Goal: Contribute content: Add original content to the website for others to see

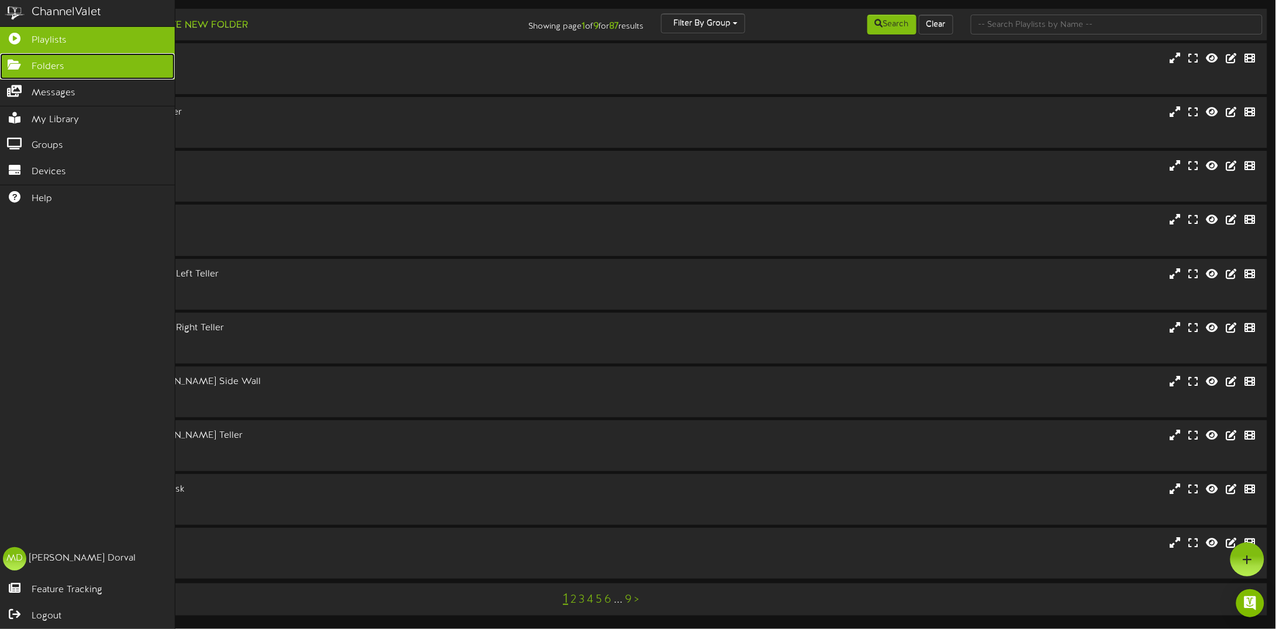
click at [23, 68] on link "Folders" at bounding box center [87, 66] width 175 height 26
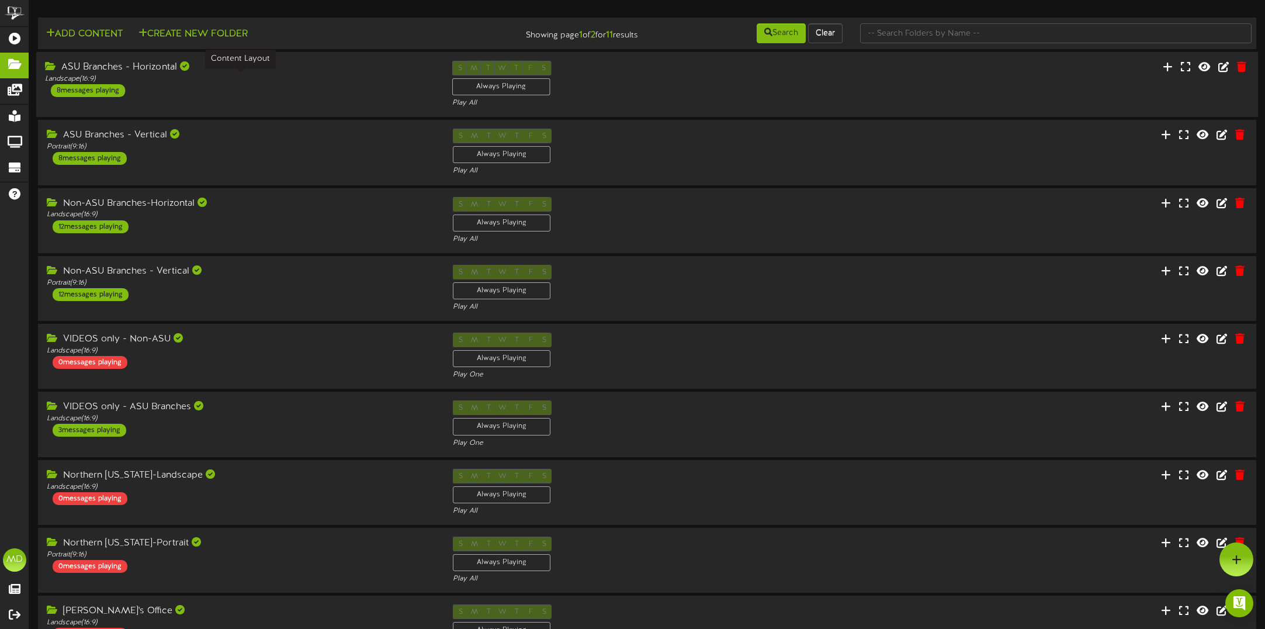
click at [323, 74] on div "ASU Branches - Horizontal" at bounding box center [240, 67] width 390 height 13
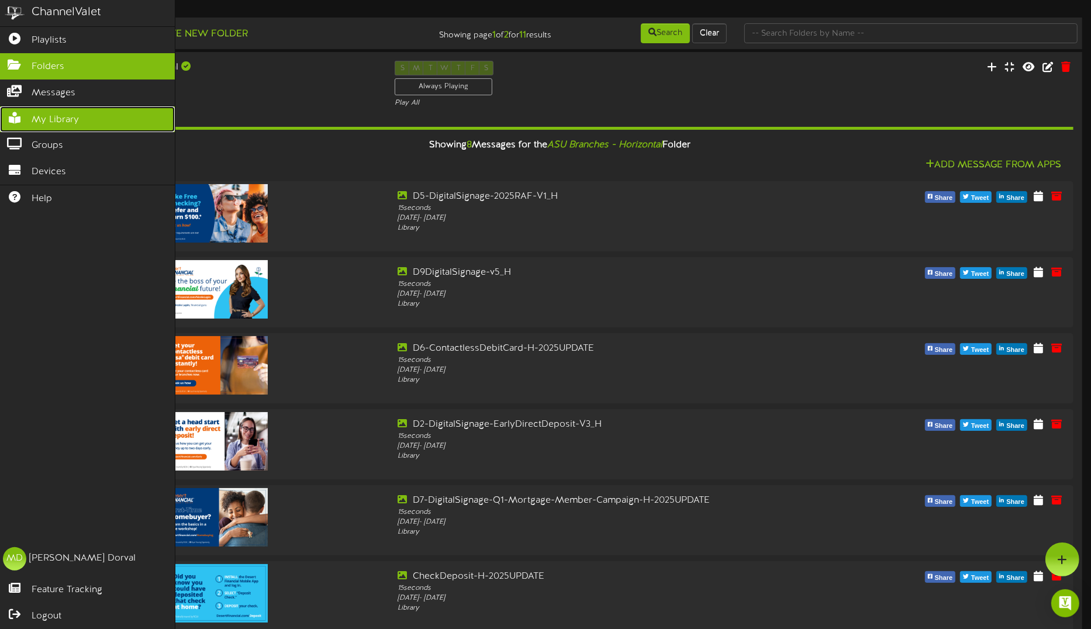
click at [60, 121] on span "My Library" at bounding box center [55, 119] width 47 height 13
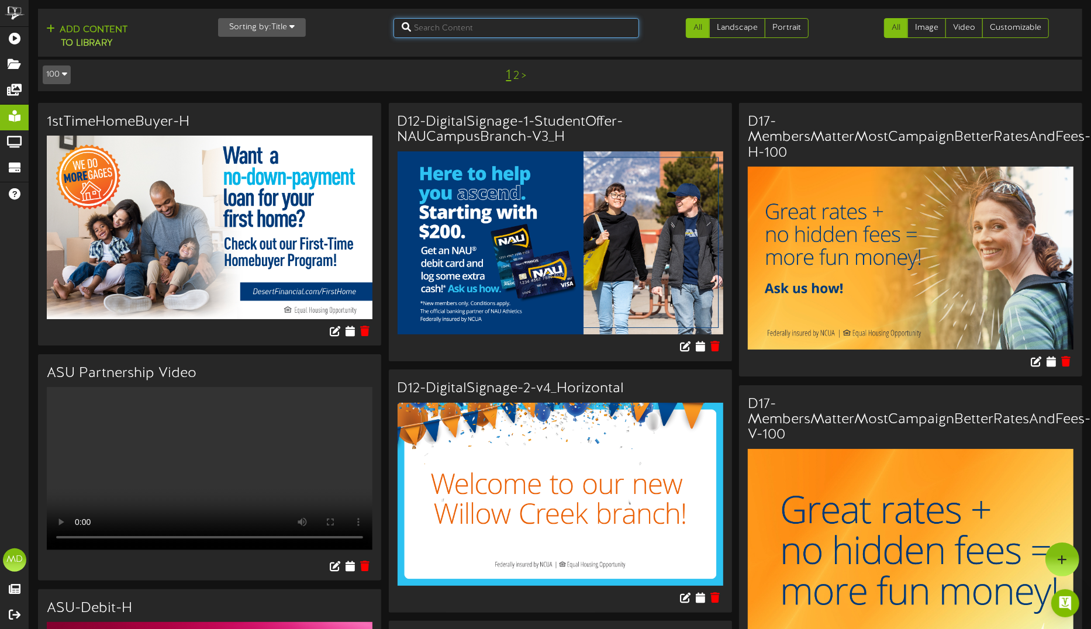
click at [440, 36] on input "text" at bounding box center [515, 28] width 245 height 20
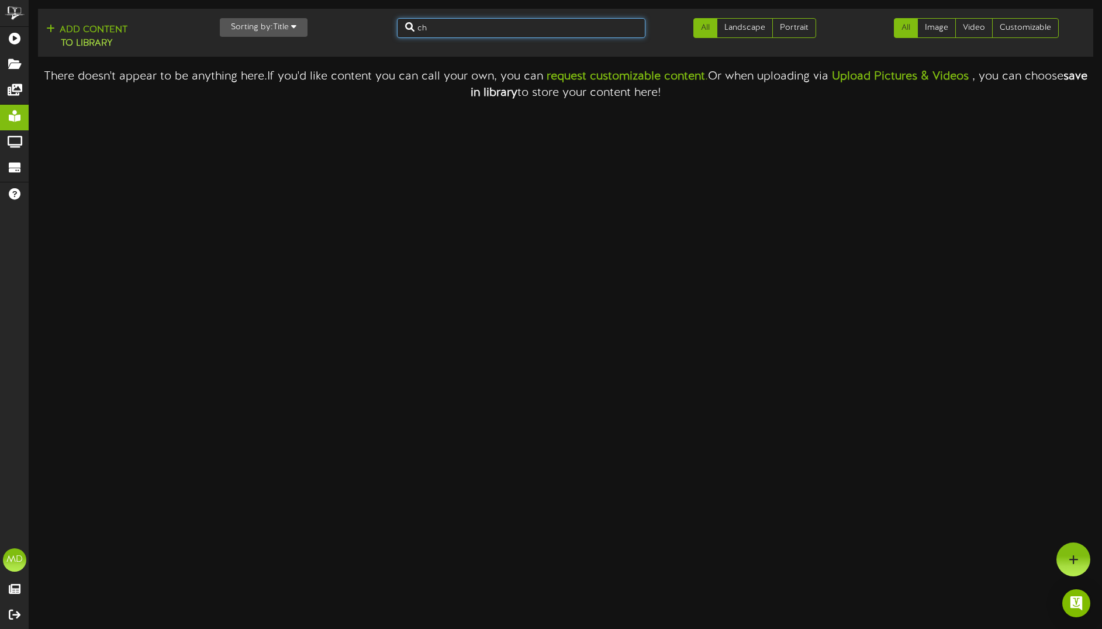
type input "c"
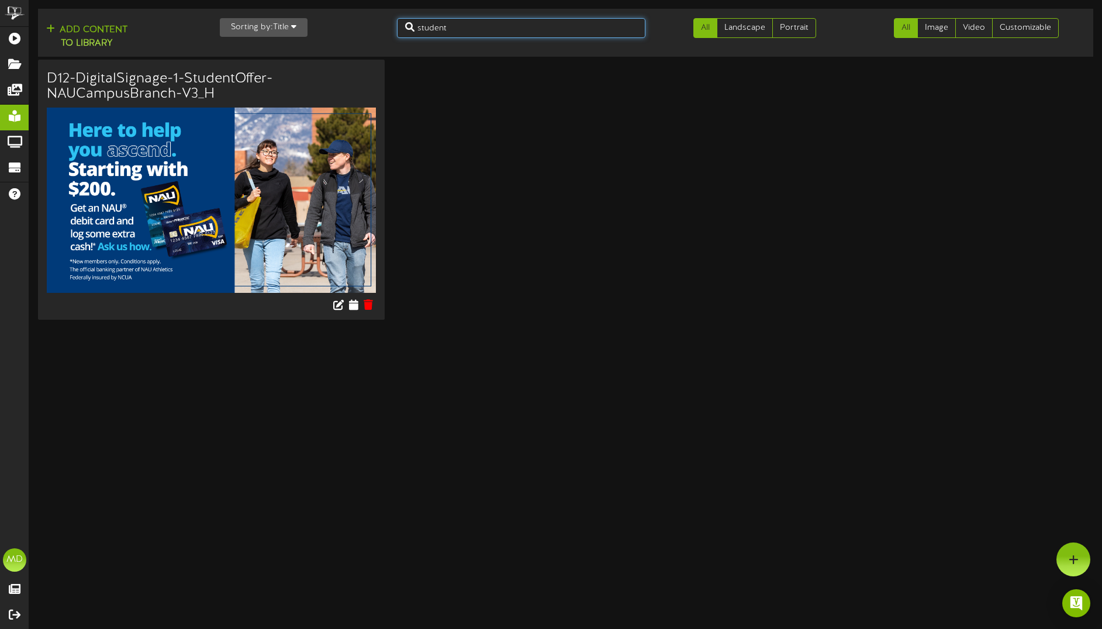
click at [466, 25] on input "student" at bounding box center [521, 28] width 248 height 20
click at [469, 25] on input "student" at bounding box center [521, 28] width 248 height 20
drag, startPoint x: 440, startPoint y: 27, endPoint x: 401, endPoint y: 31, distance: 39.3
click at [411, 35] on input "student" at bounding box center [521, 28] width 248 height 20
type input "D12"
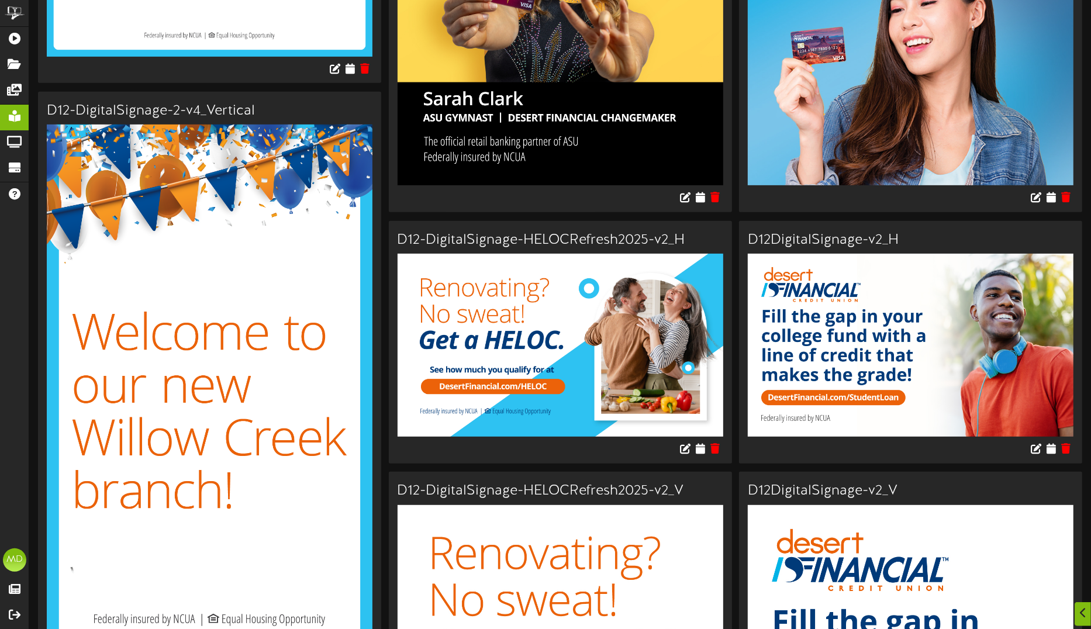
scroll to position [511, 0]
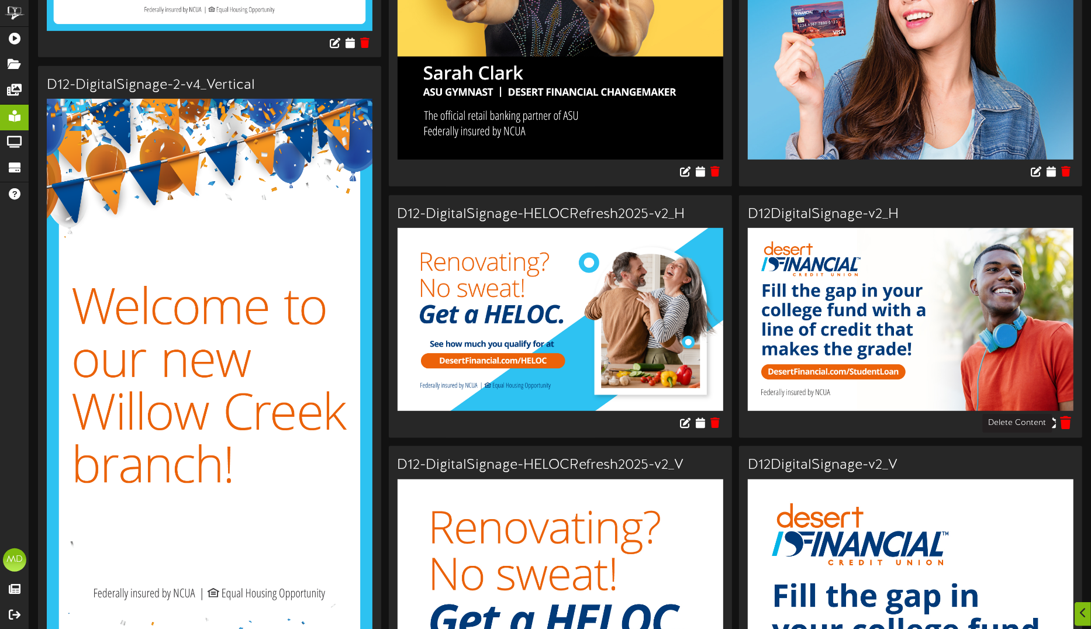
click at [1070, 421] on icon at bounding box center [1065, 422] width 11 height 13
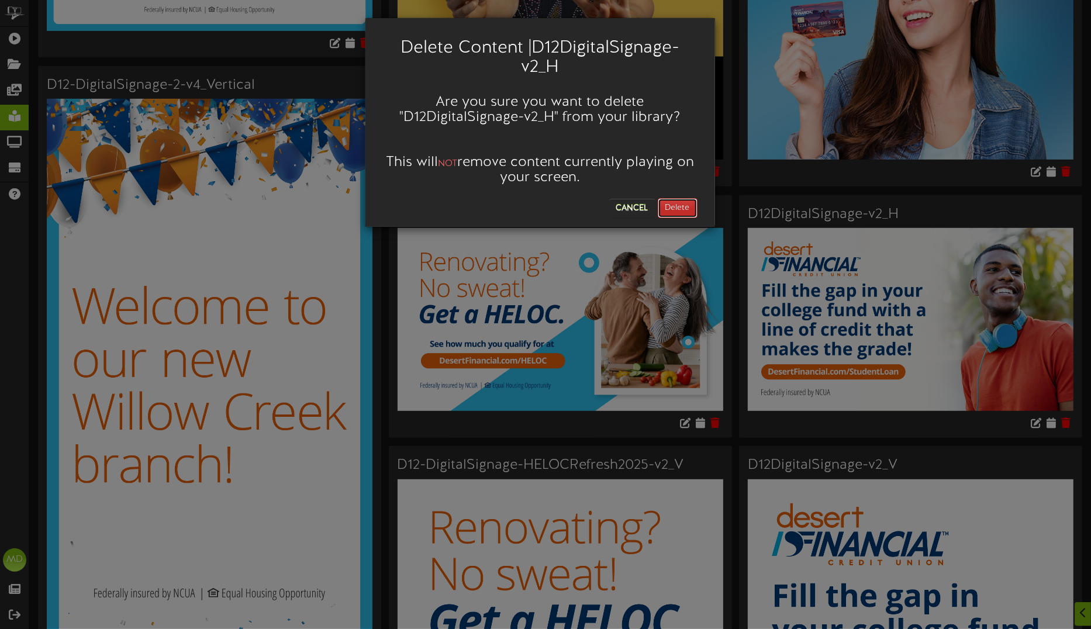
click at [671, 210] on button "Delete" at bounding box center [678, 208] width 40 height 20
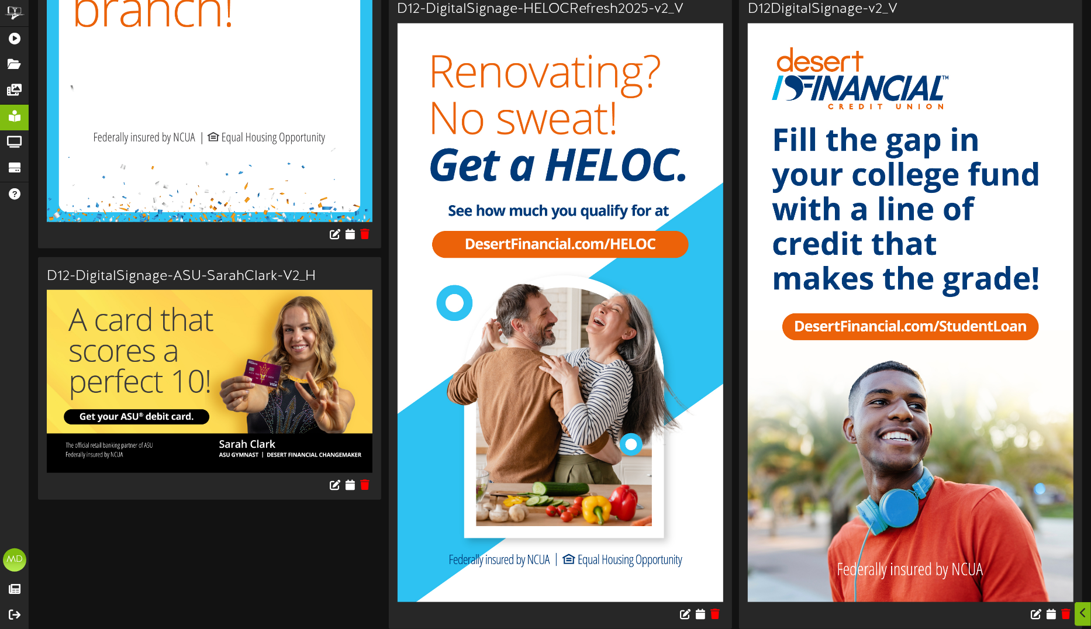
scroll to position [972, 0]
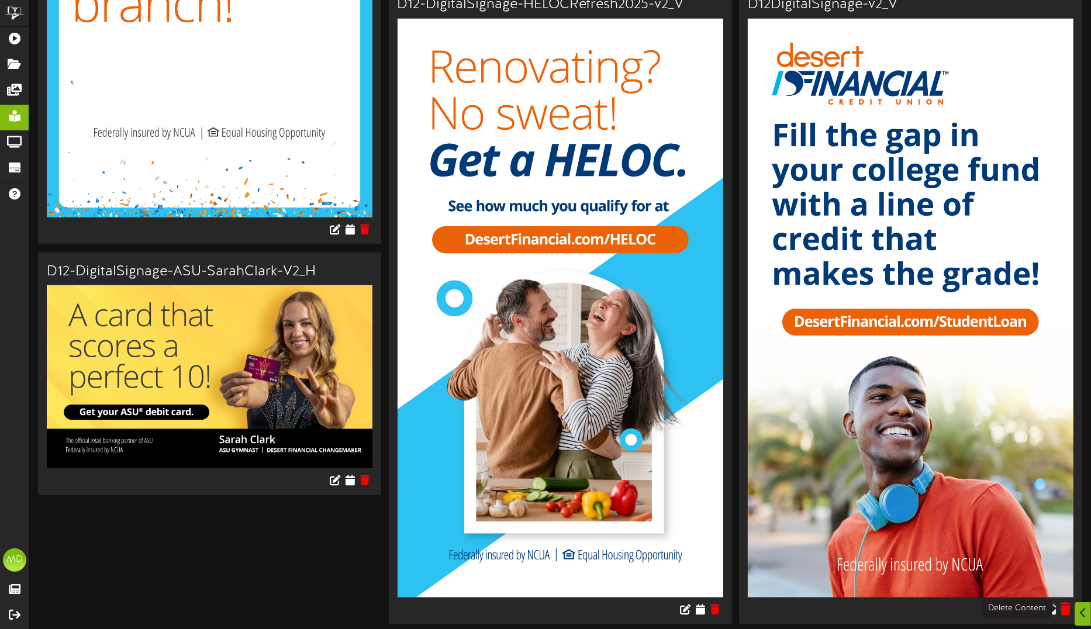
click at [1064, 608] on icon at bounding box center [1065, 609] width 11 height 13
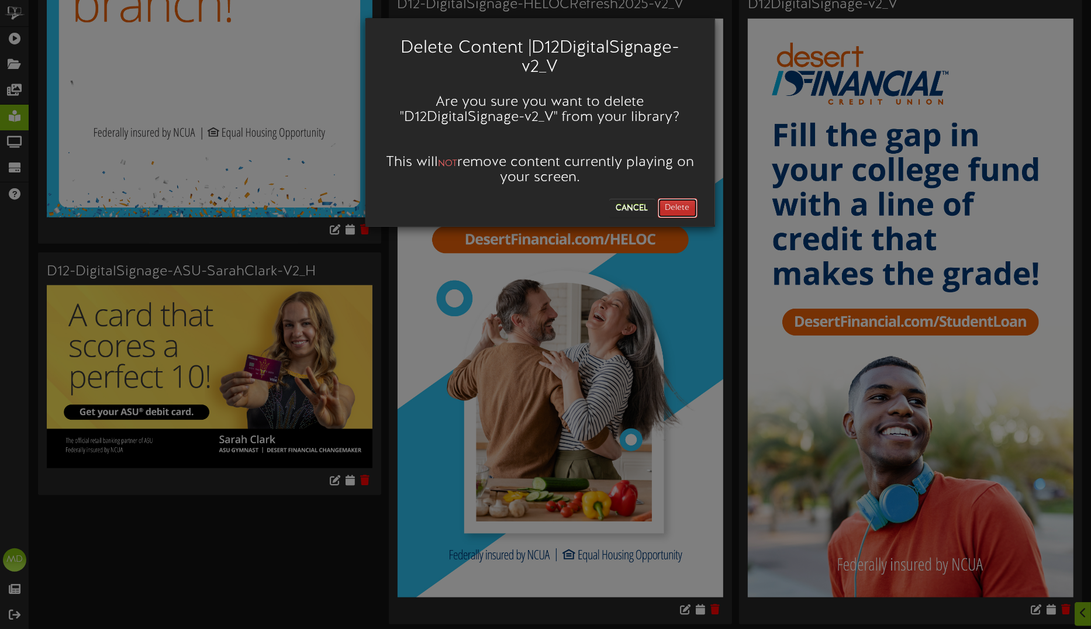
click at [677, 210] on button "Delete" at bounding box center [678, 208] width 40 height 20
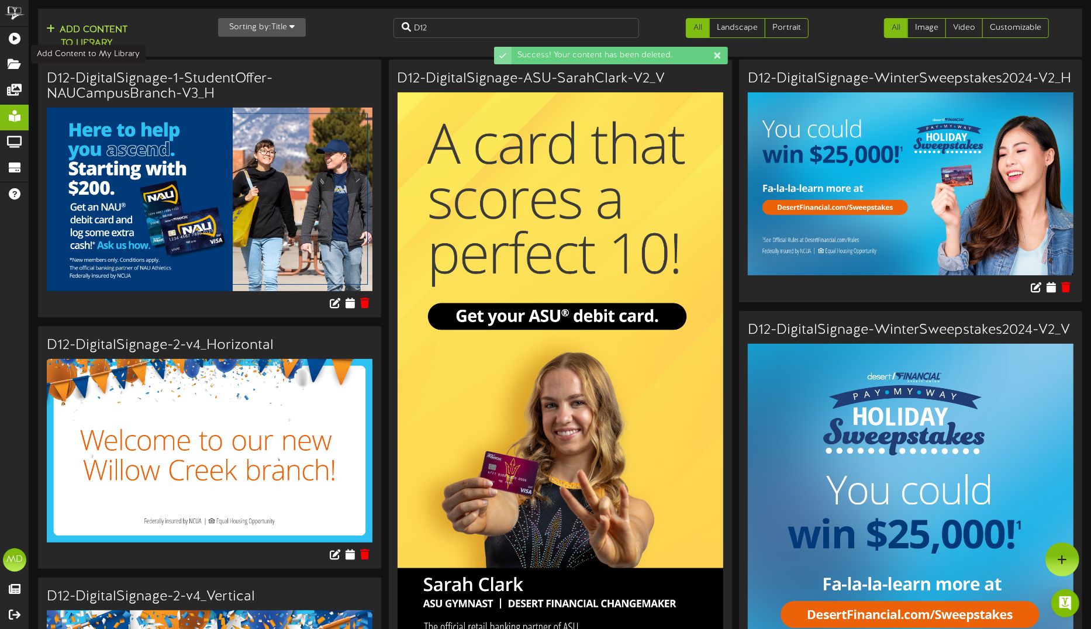
click at [68, 27] on button "Add Content to Library" at bounding box center [87, 37] width 88 height 28
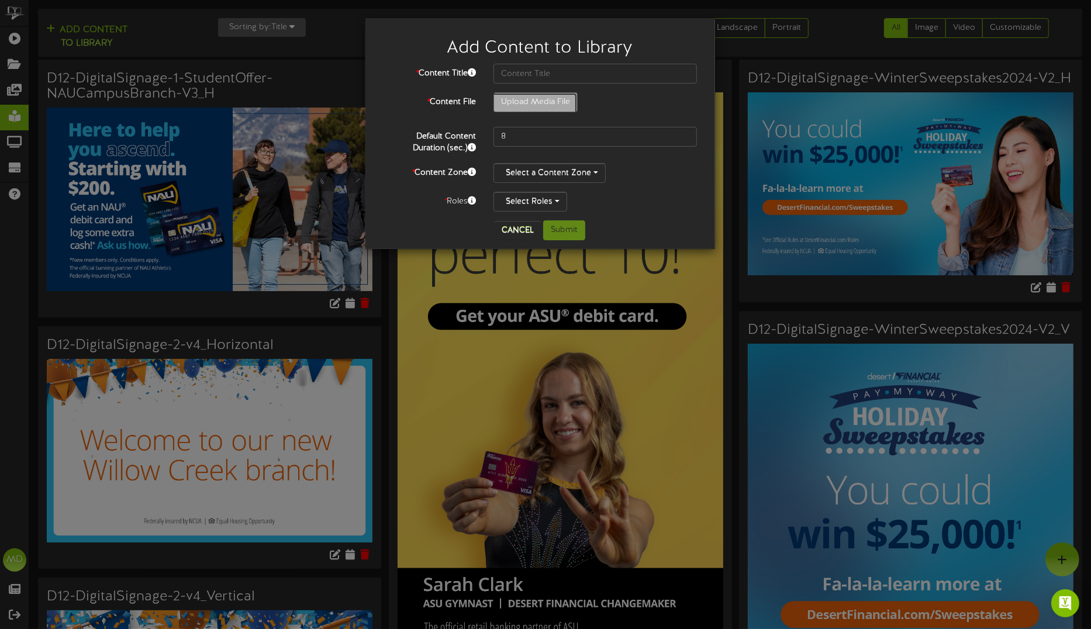
type input "**********"
type input "D12DigitalSignage-H-2025UPDATEai"
drag, startPoint x: 515, startPoint y: 139, endPoint x: 496, endPoint y: 137, distance: 19.4
click at [496, 137] on input "8" at bounding box center [595, 137] width 204 height 20
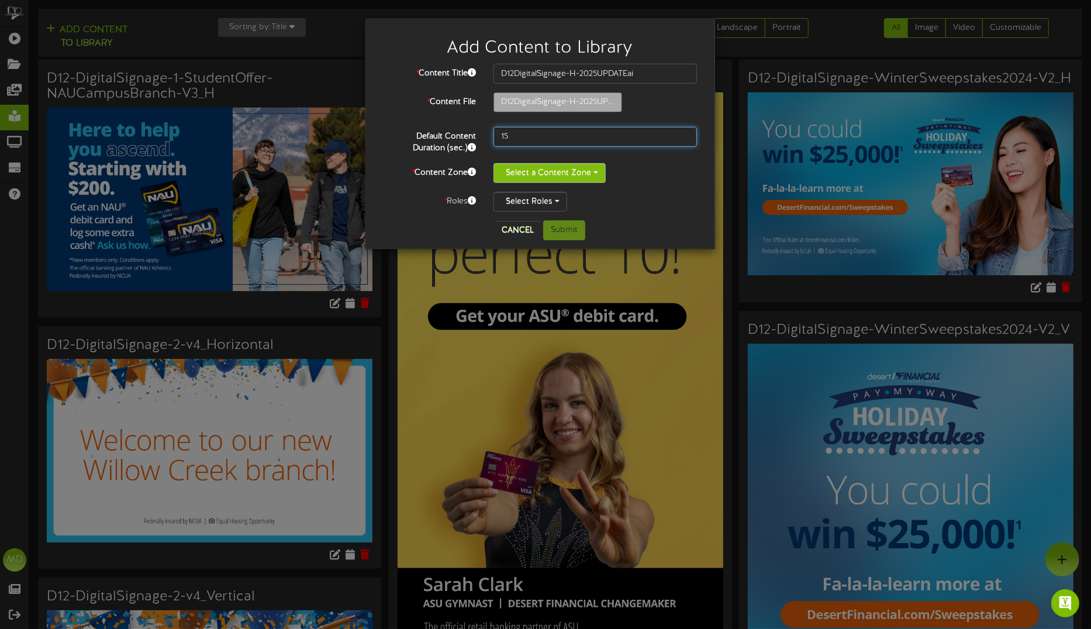
type input "15"
click at [535, 175] on button "Select a Content Zone" at bounding box center [549, 173] width 112 height 20
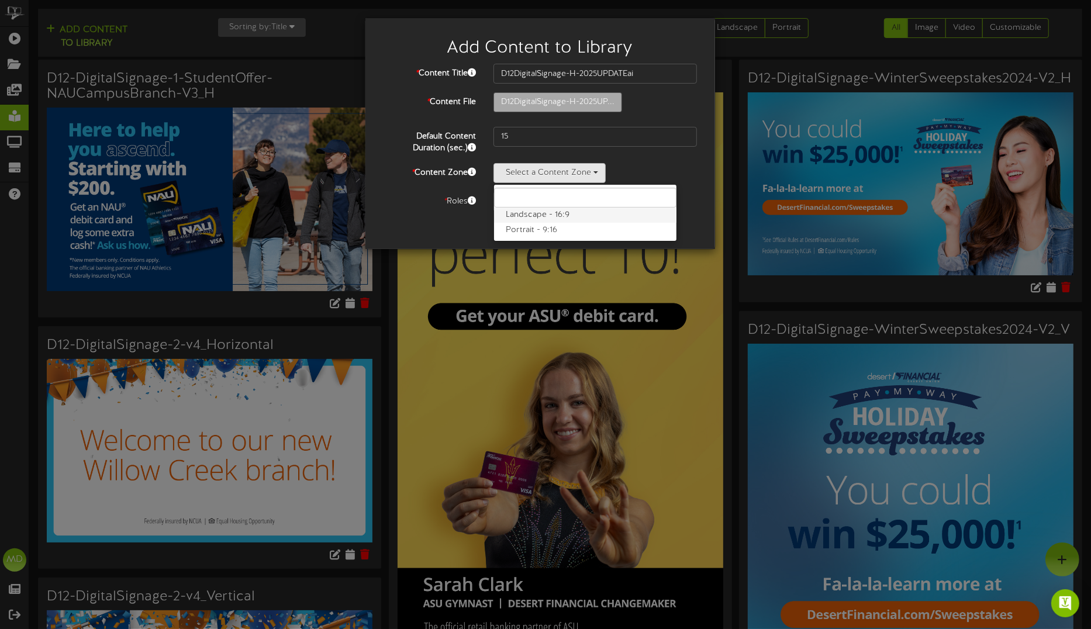
click at [541, 215] on label "Landscape - 16:9" at bounding box center [585, 214] width 182 height 15
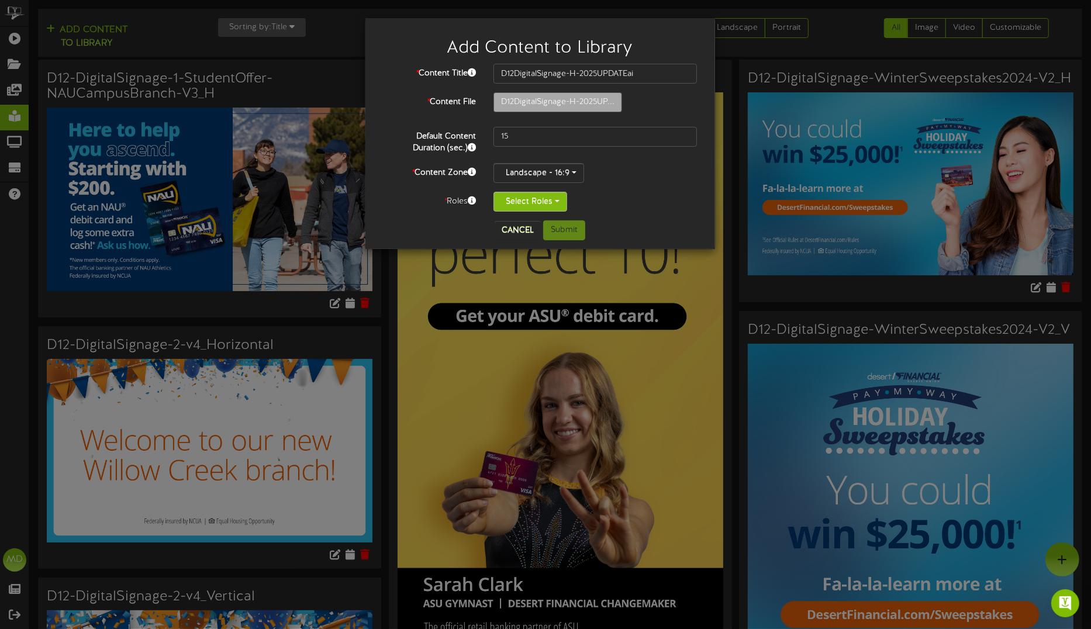
click at [545, 200] on button "Select Roles" at bounding box center [530, 202] width 74 height 20
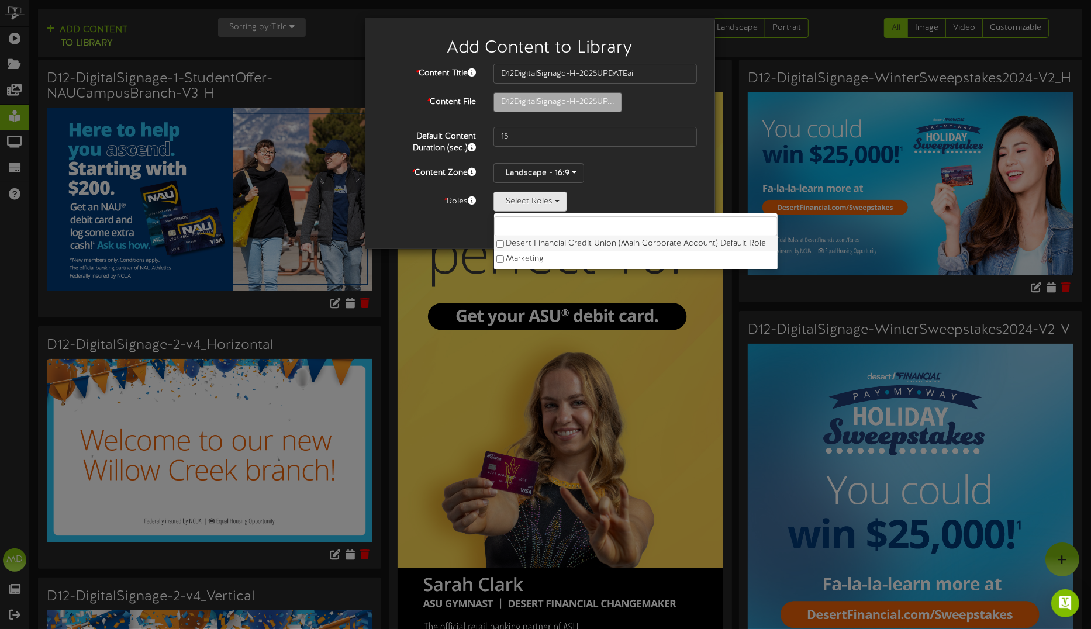
click at [518, 240] on label "Desert Financial Credit Union (Main Corporate Account) Default Role" at bounding box center [635, 243] width 283 height 15
click at [416, 223] on div "Cancel Submit" at bounding box center [540, 230] width 332 height 20
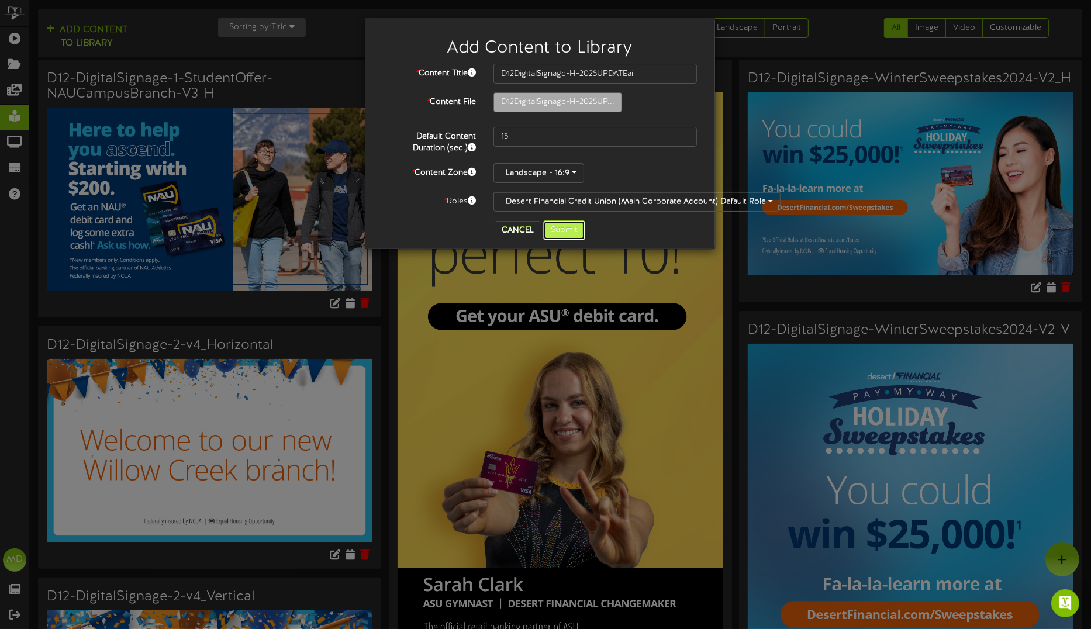
click at [567, 232] on button "Submit" at bounding box center [564, 230] width 42 height 20
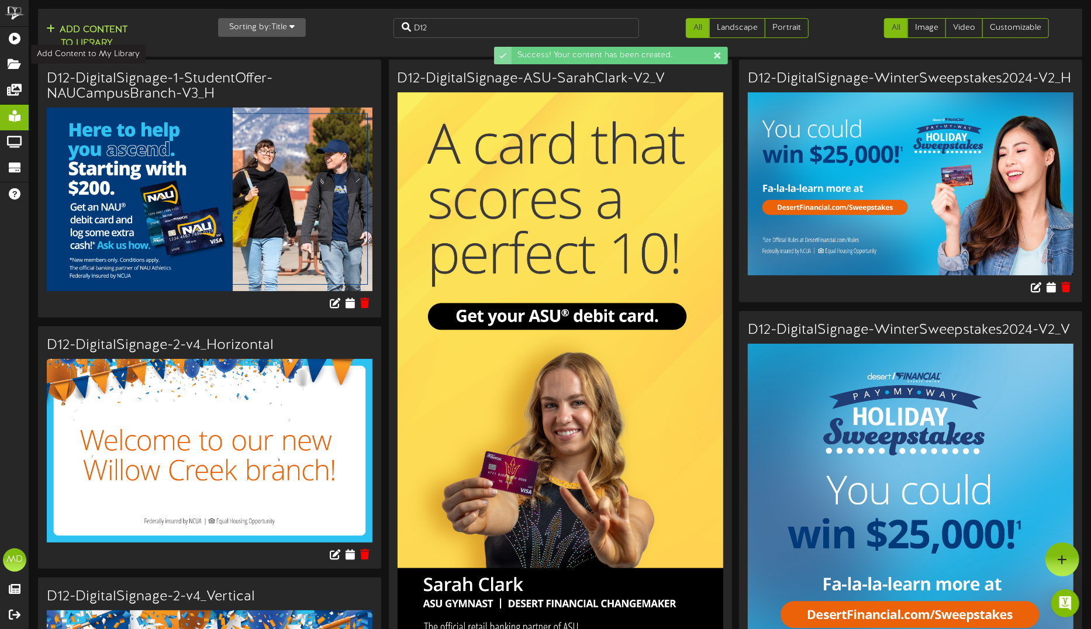
click at [98, 30] on button "Add Content to Library" at bounding box center [87, 37] width 88 height 28
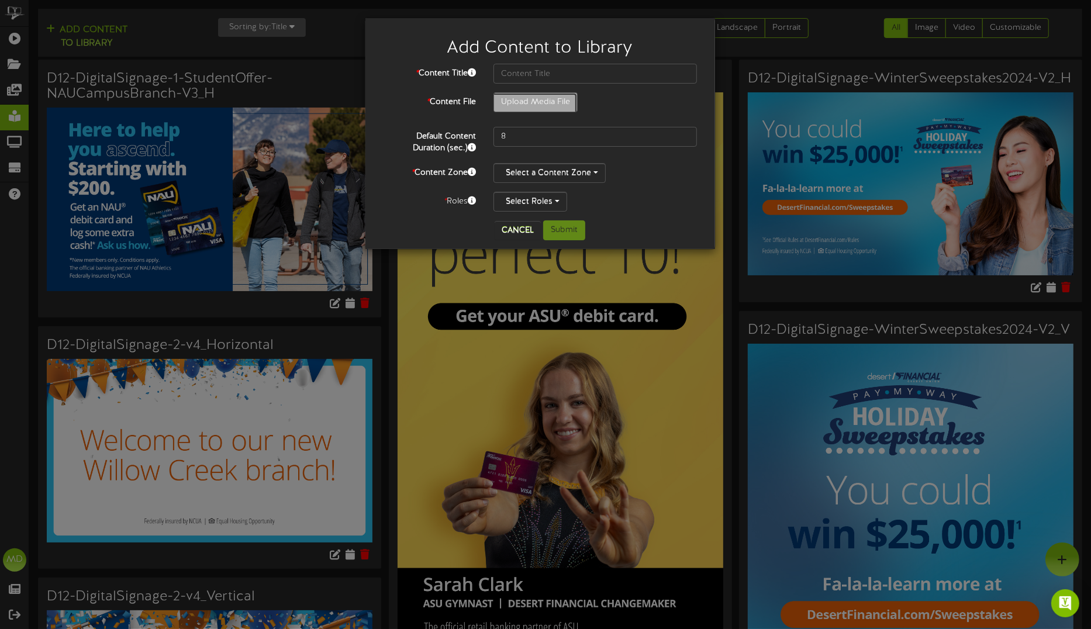
type input "**********"
type input "D12DigitalSignage-V-2025UPDATEai"
drag, startPoint x: 510, startPoint y: 134, endPoint x: 496, endPoint y: 139, distance: 15.3
click at [496, 138] on input "8" at bounding box center [595, 137] width 204 height 20
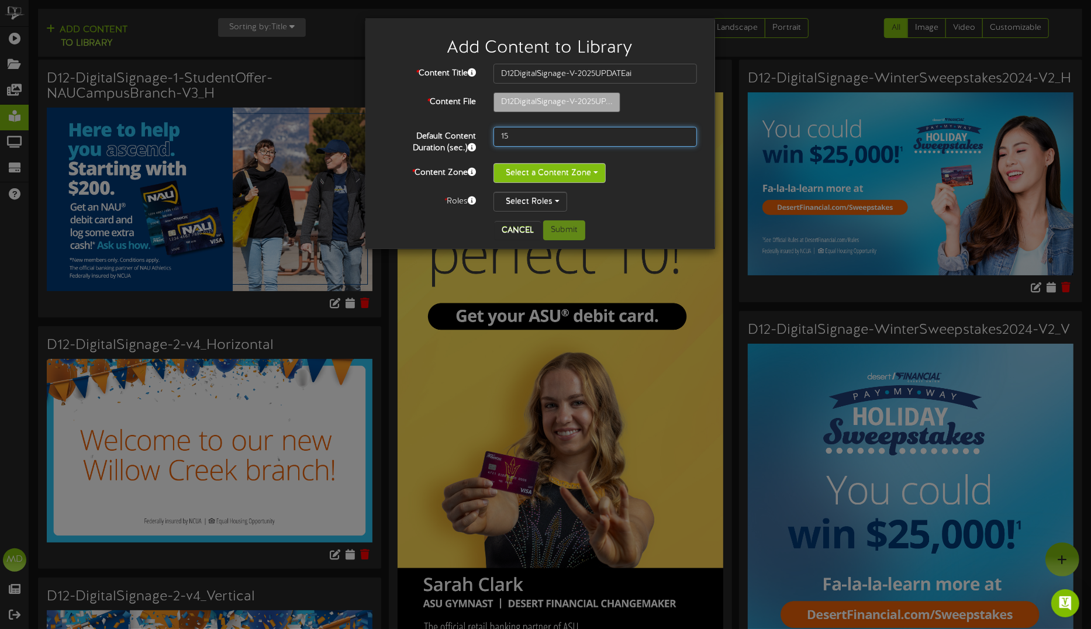
type input "15"
click at [541, 175] on button "Select a Content Zone" at bounding box center [549, 173] width 112 height 20
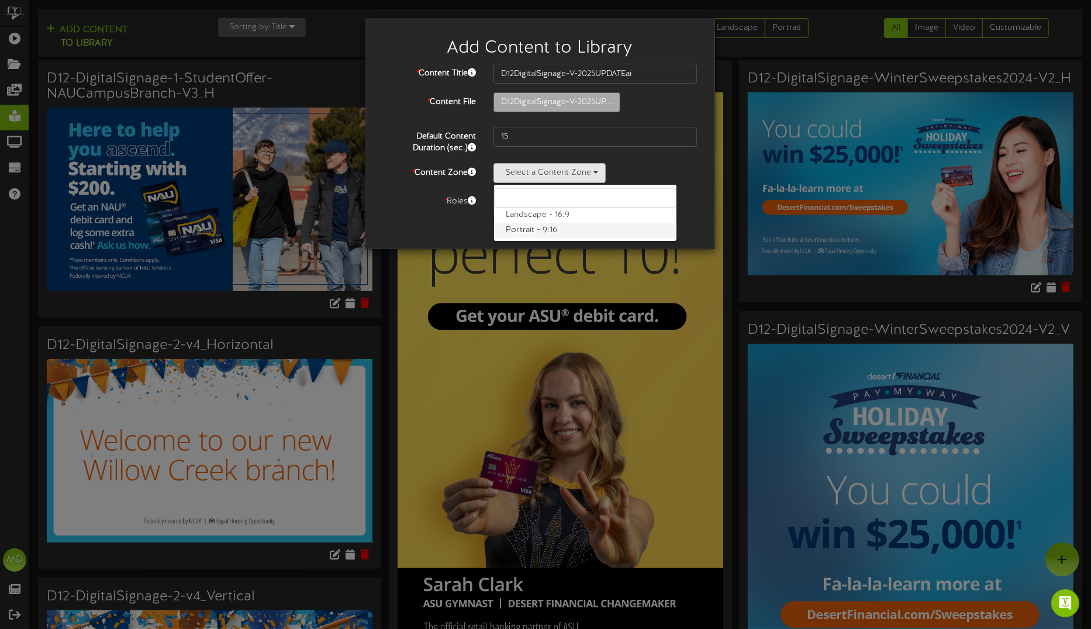
click at [529, 233] on label "Portrait - 9:16" at bounding box center [585, 230] width 182 height 15
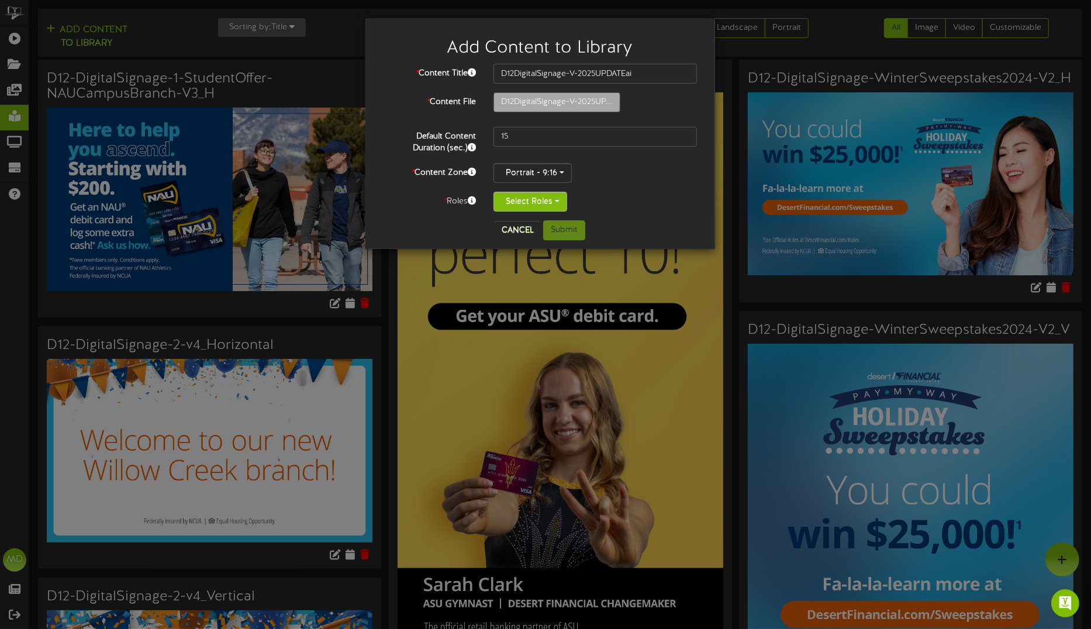
click at [534, 205] on button "Select Roles" at bounding box center [530, 202] width 74 height 20
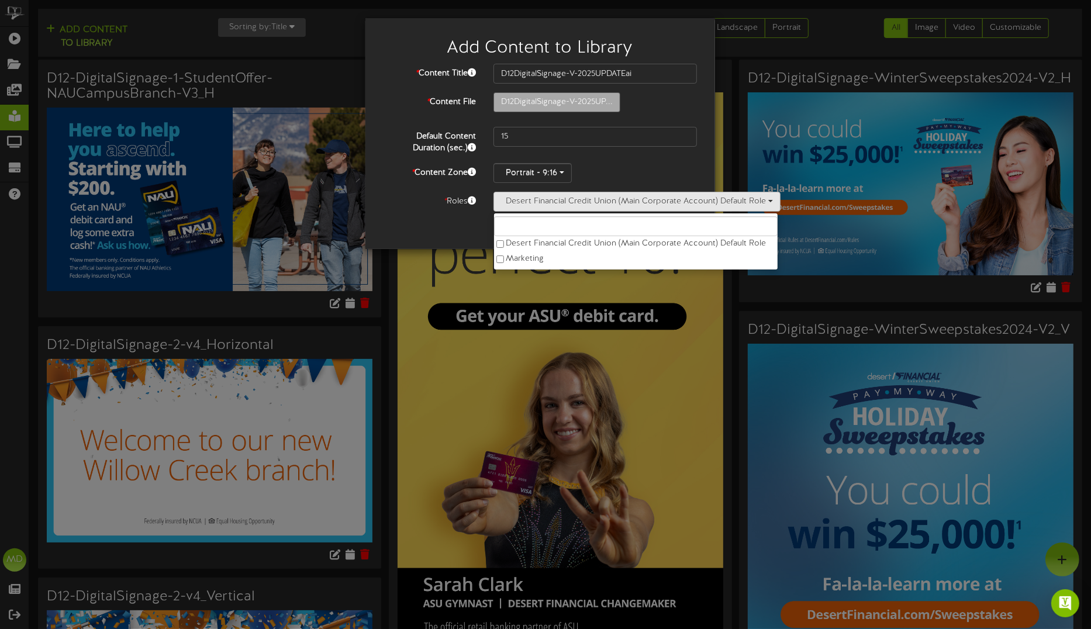
click at [428, 223] on div "Cancel Submit" at bounding box center [540, 230] width 332 height 20
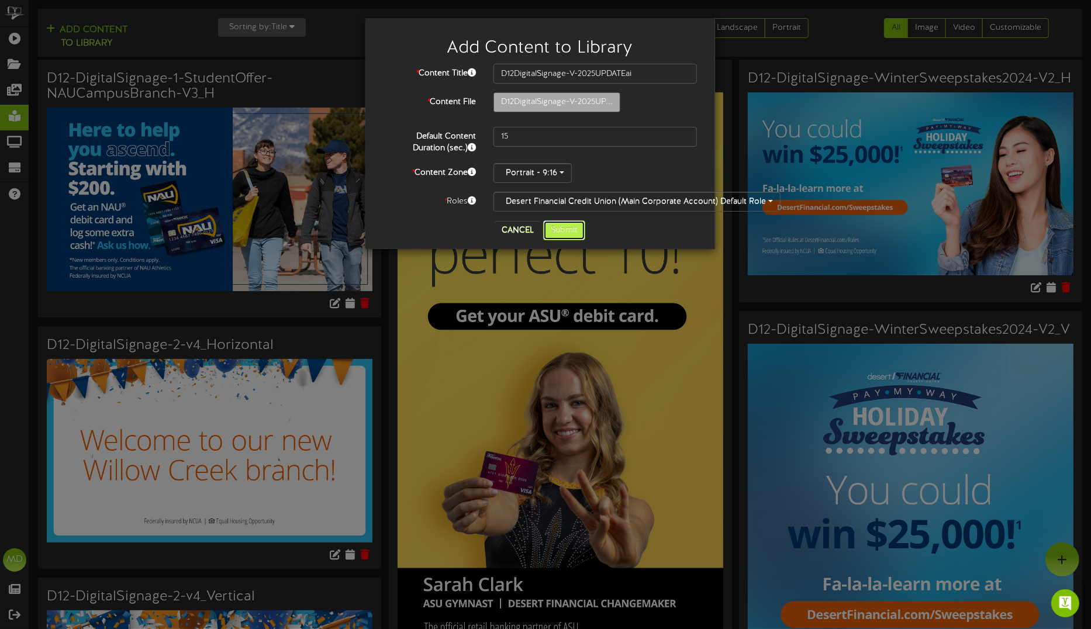
click at [562, 229] on button "Submit" at bounding box center [564, 230] width 42 height 20
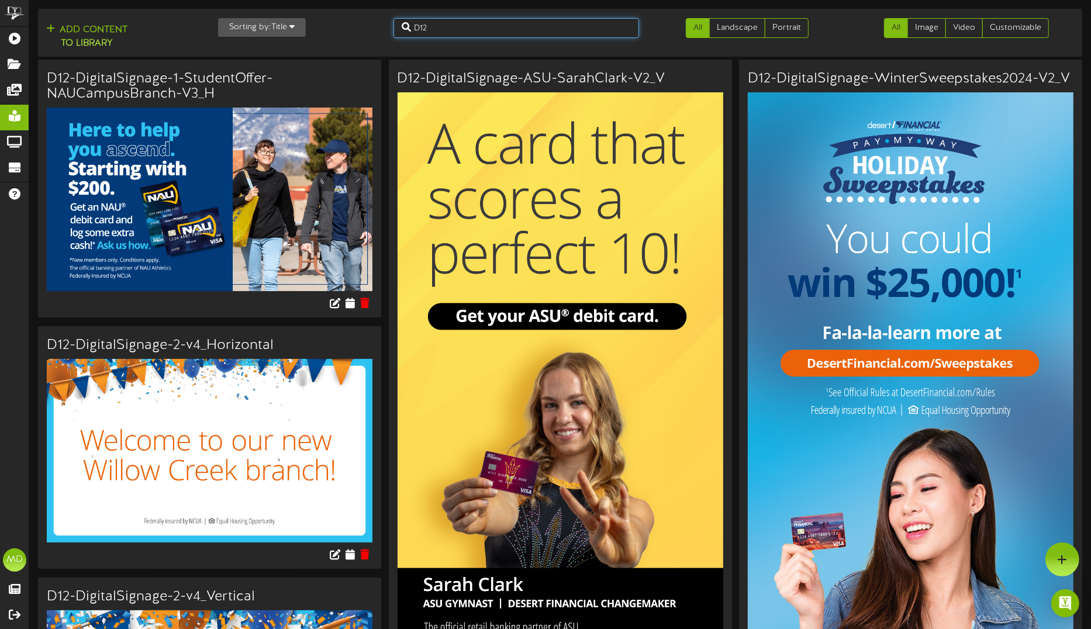
click at [433, 26] on input "D12" at bounding box center [515, 28] width 245 height 20
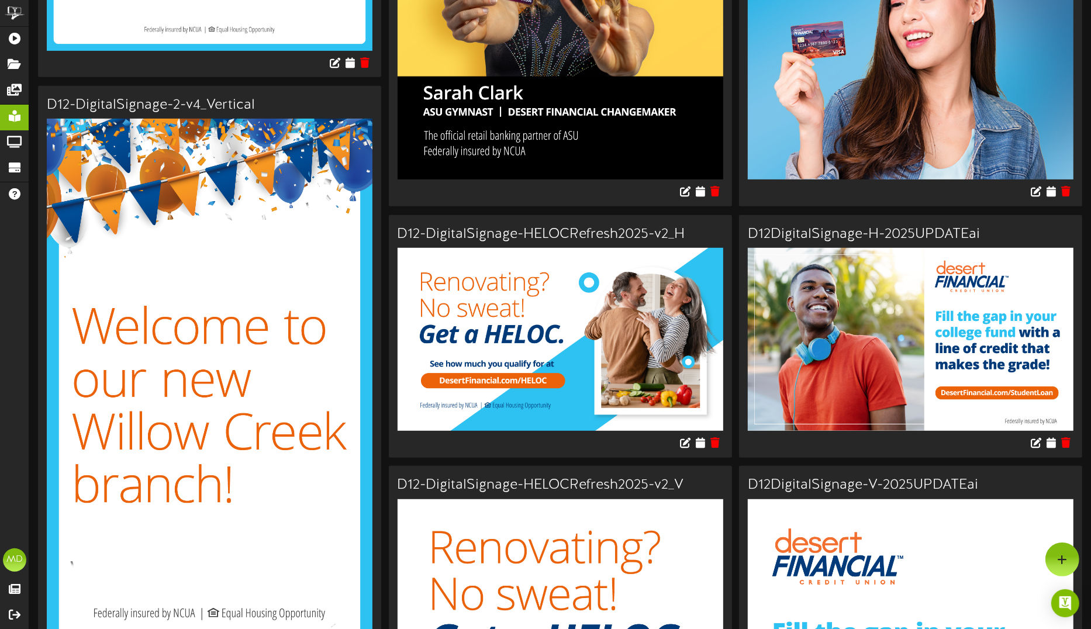
scroll to position [345, 0]
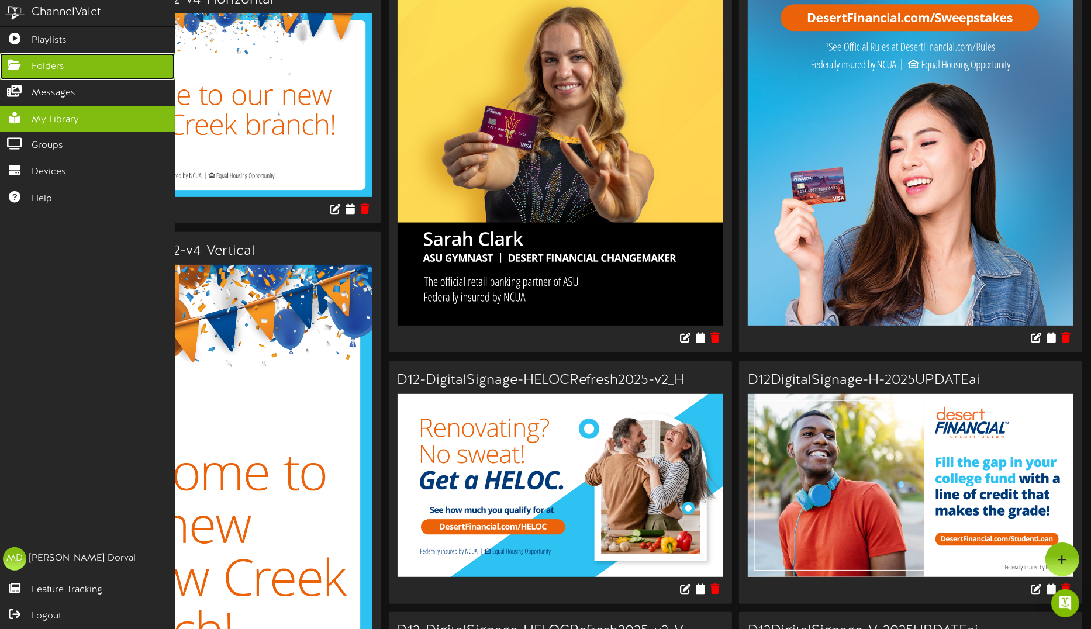
click at [15, 63] on icon at bounding box center [14, 63] width 29 height 9
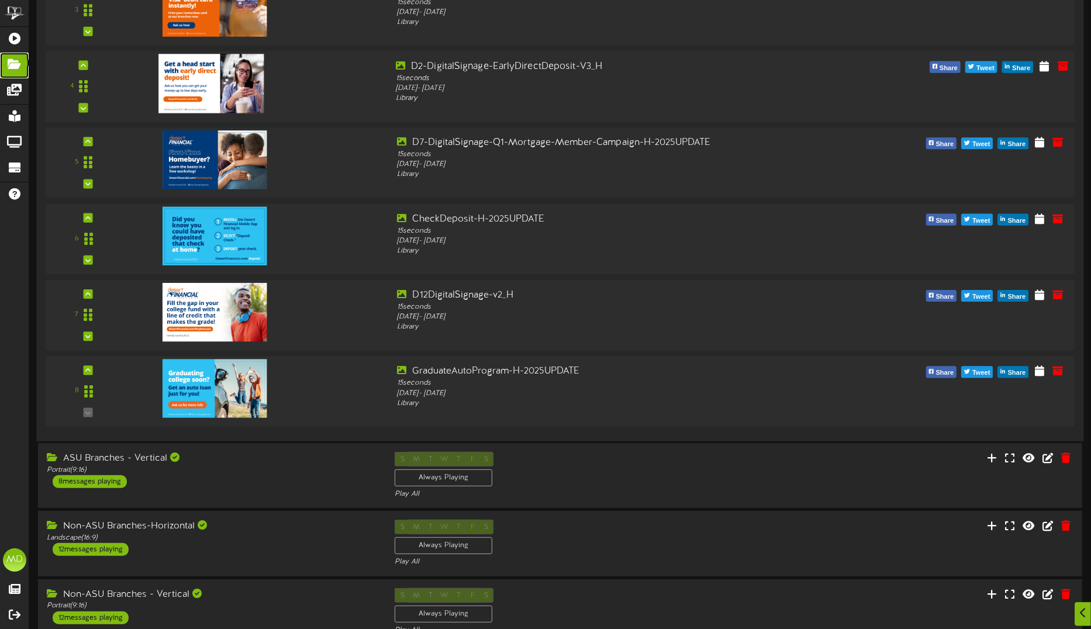
scroll to position [365, 0]
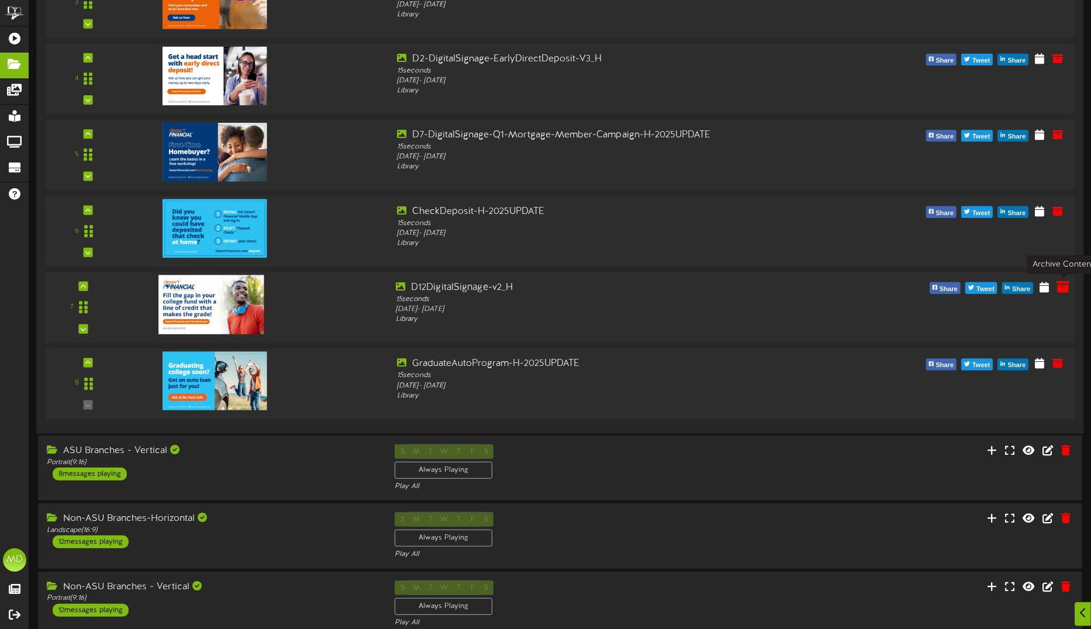
click at [1067, 288] on icon at bounding box center [1062, 286] width 13 height 13
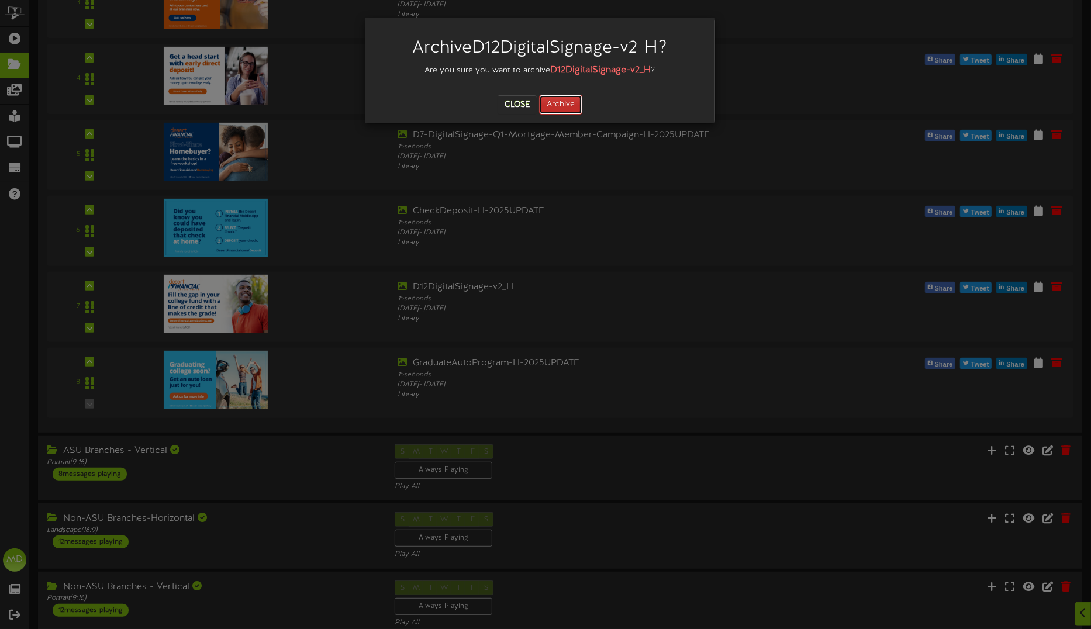
click at [565, 103] on button "Archive" at bounding box center [560, 105] width 43 height 20
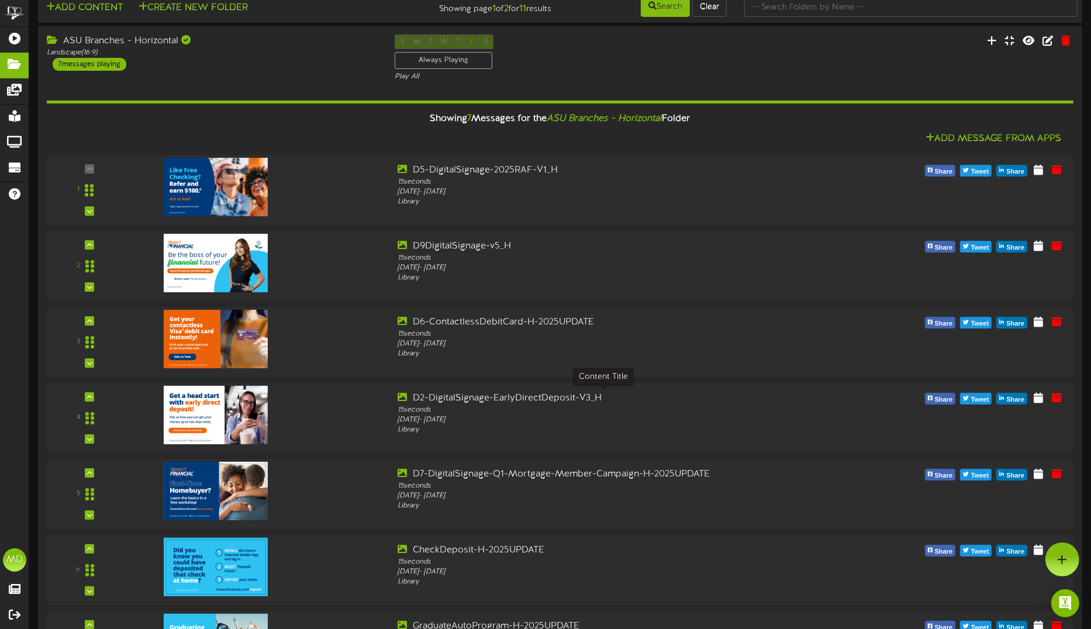
scroll to position [0, 0]
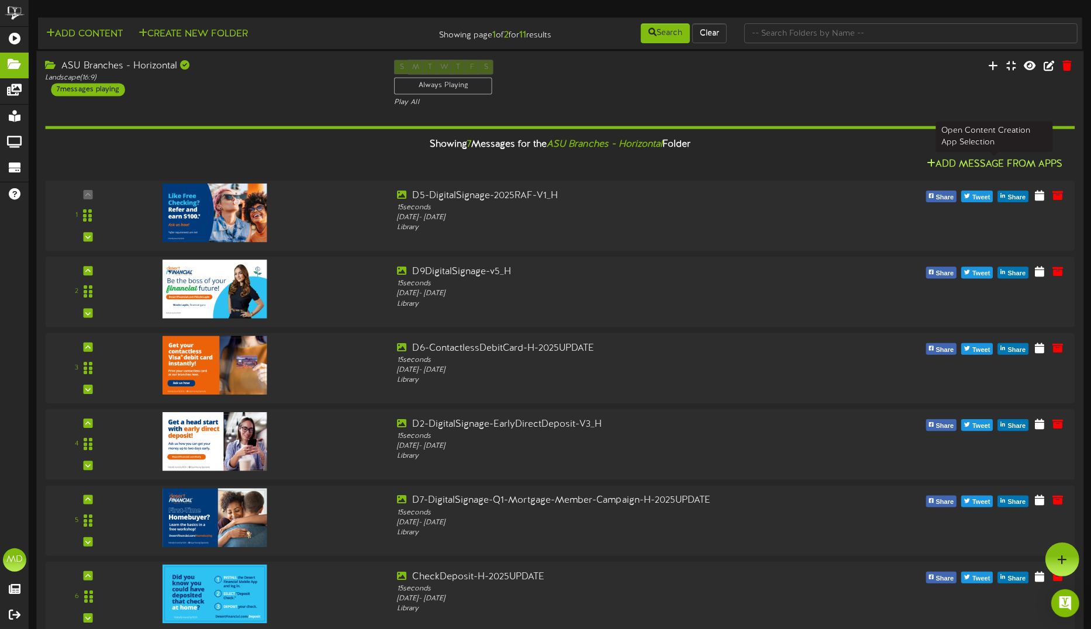
click at [1009, 162] on button "Add Message From Apps" at bounding box center [994, 164] width 143 height 15
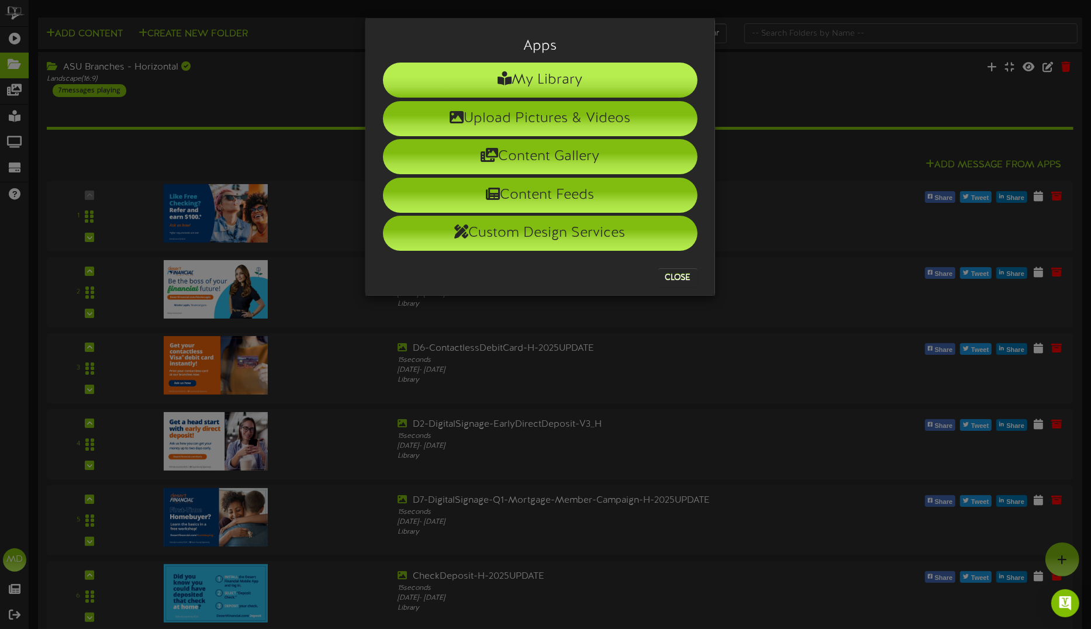
click at [549, 75] on li "My Library" at bounding box center [540, 80] width 314 height 35
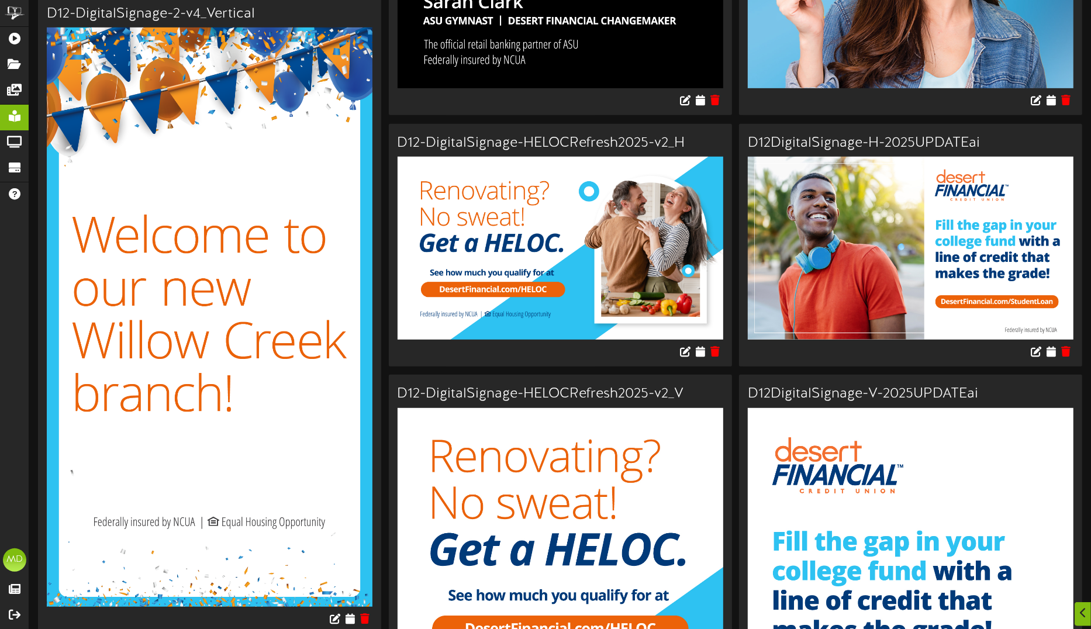
scroll to position [584, 0]
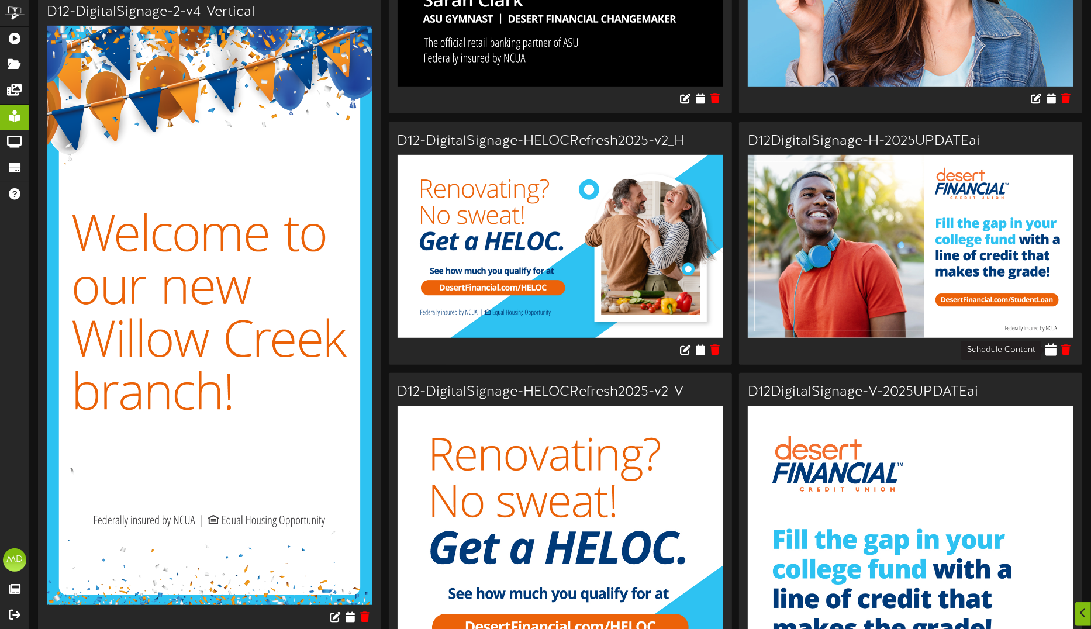
click at [1050, 349] on icon at bounding box center [1050, 349] width 11 height 13
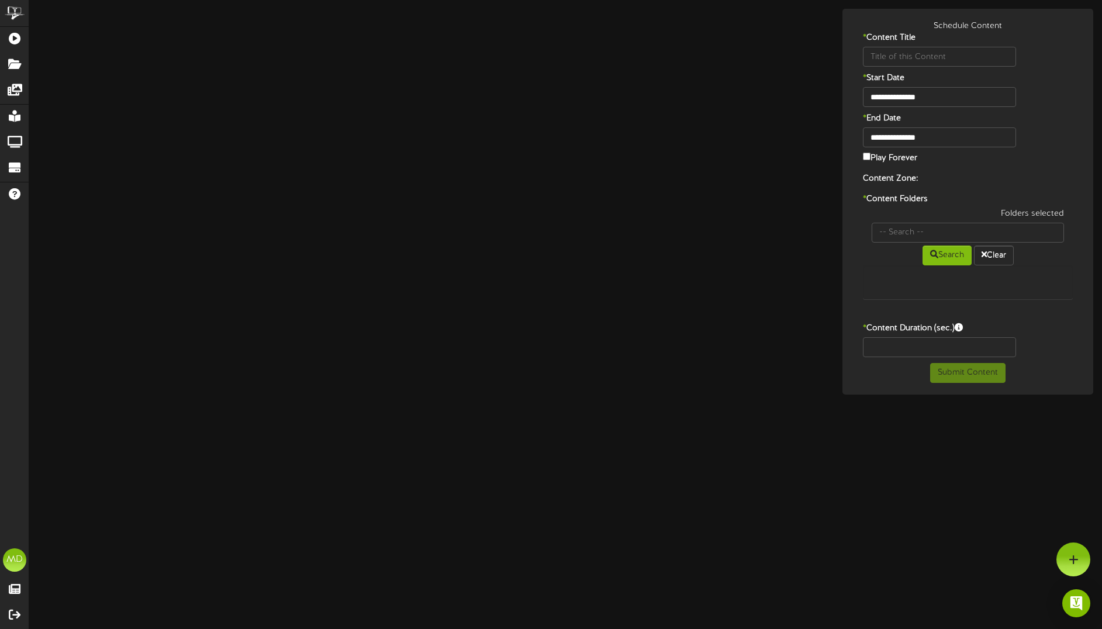
type input "D12DigitalSignage-H-2025UPDATEai"
type input "8"
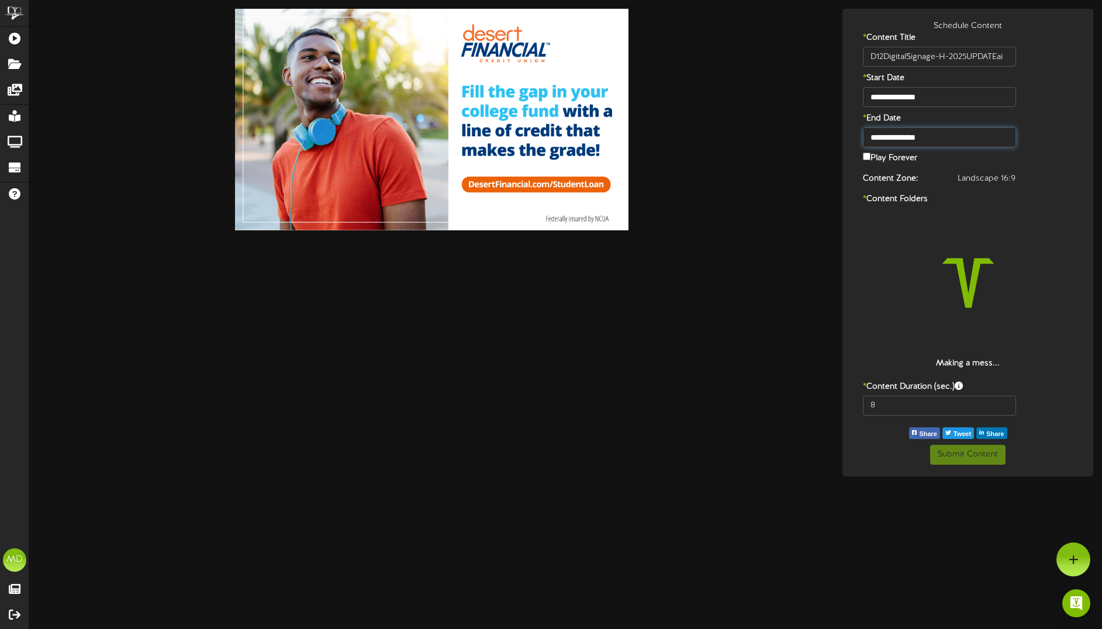
click at [911, 136] on input "**********" at bounding box center [939, 137] width 153 height 20
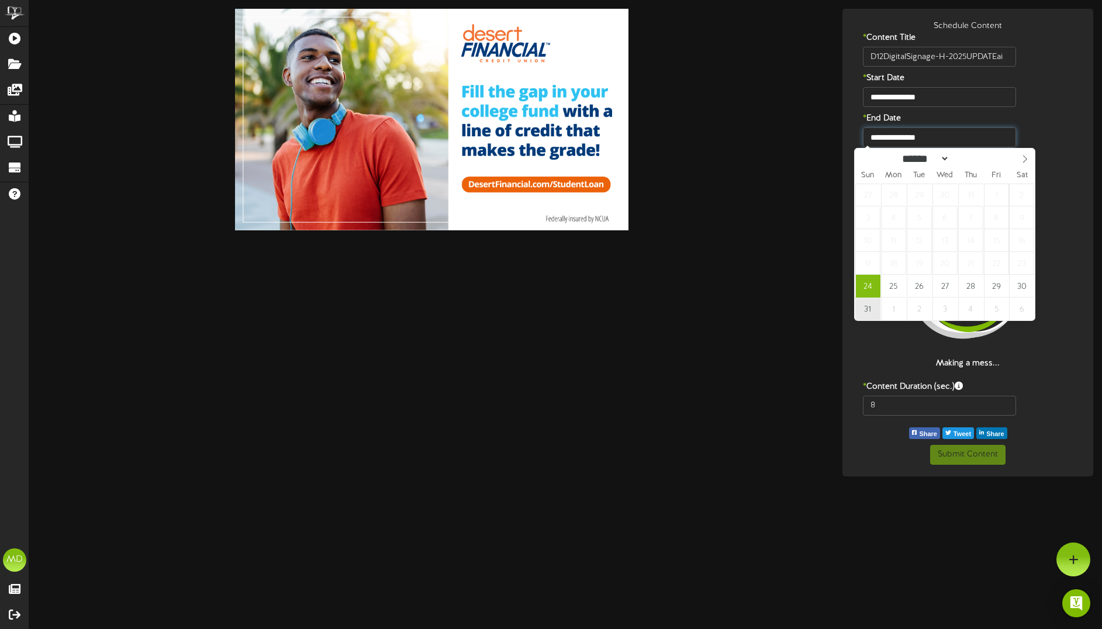
type input "**********"
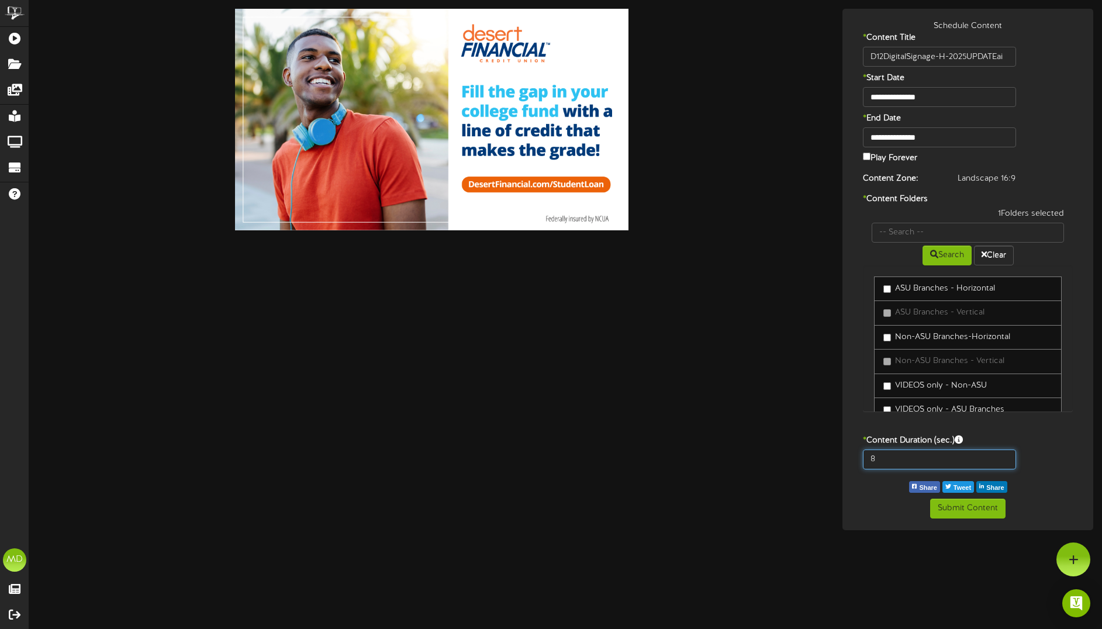
drag, startPoint x: 881, startPoint y: 456, endPoint x: 851, endPoint y: 457, distance: 29.8
click at [851, 457] on div "8" at bounding box center [967, 462] width 245 height 26
type input "15"
click at [977, 510] on button "Submit Content" at bounding box center [967, 509] width 75 height 20
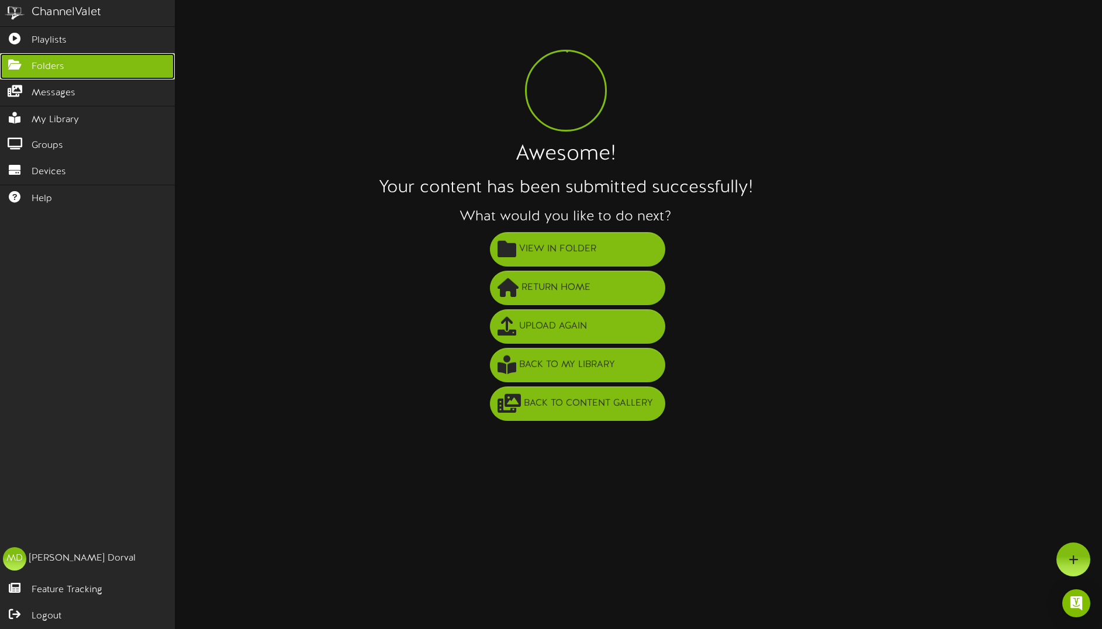
click at [9, 60] on icon at bounding box center [14, 63] width 29 height 9
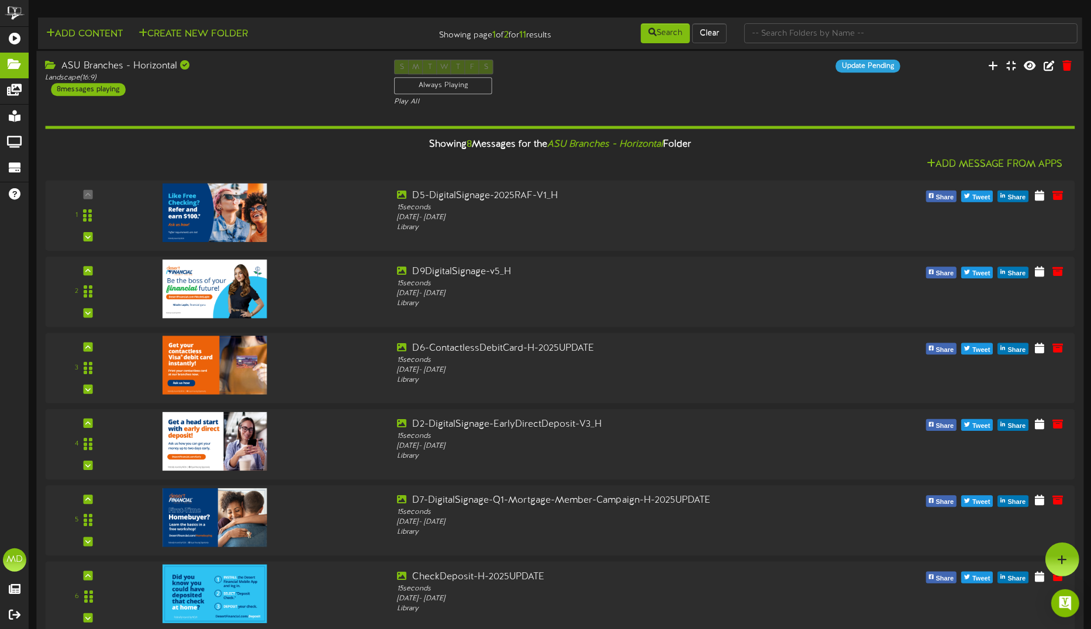
click at [216, 72] on div "ASU Branches - Horizontal" at bounding box center [210, 66] width 331 height 13
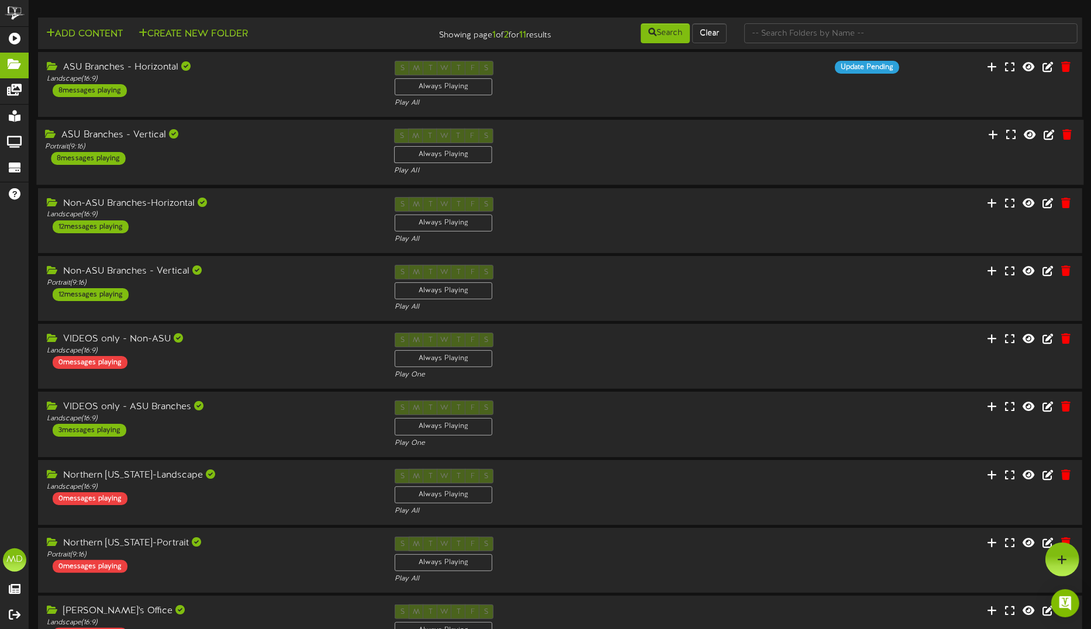
click at [274, 141] on div "ASU Branches - Vertical" at bounding box center [210, 135] width 331 height 13
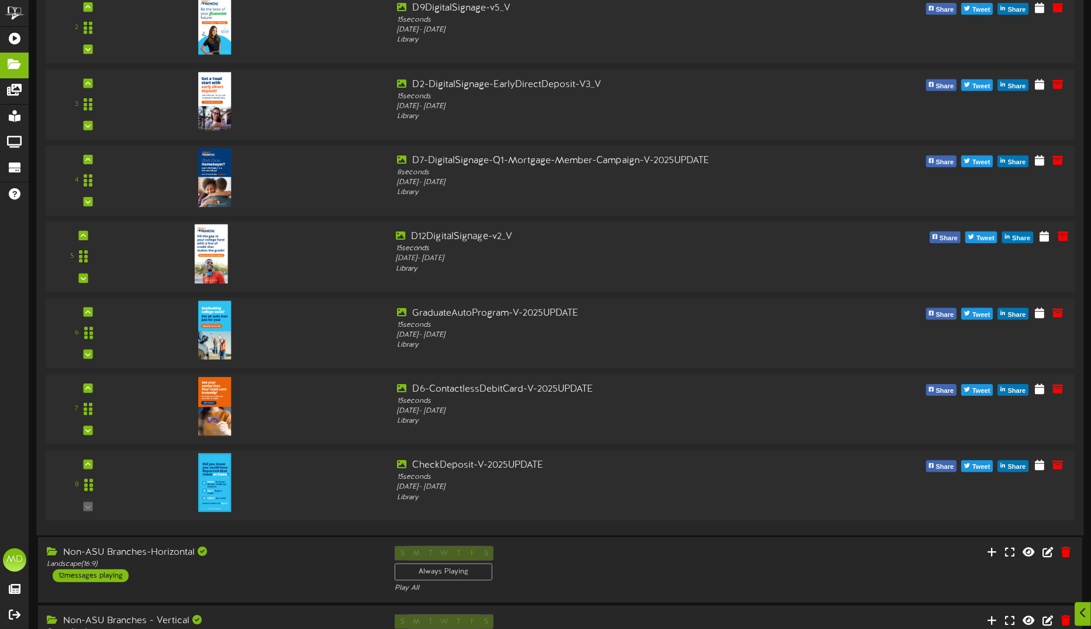
scroll to position [365, 0]
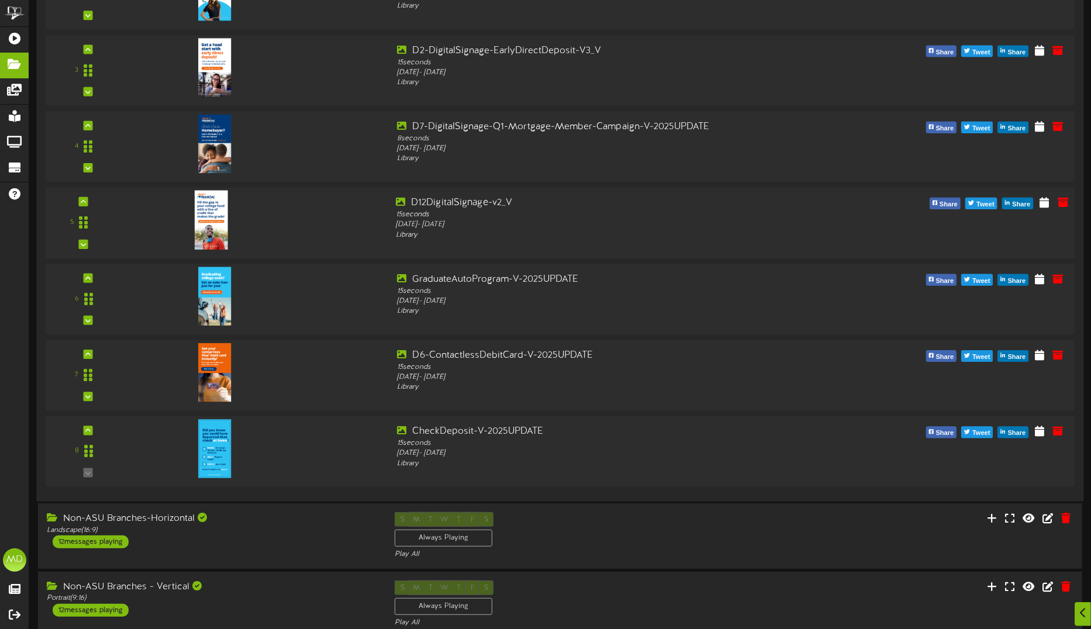
click at [332, 220] on div at bounding box center [257, 216] width 260 height 41
click at [1064, 202] on icon at bounding box center [1062, 202] width 13 height 13
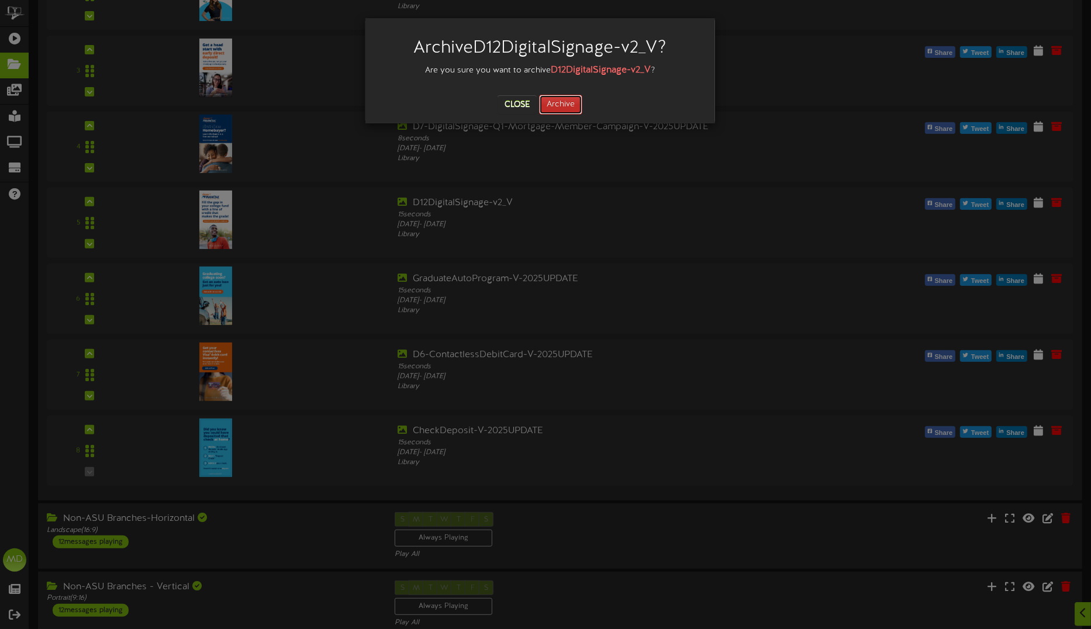
click at [553, 101] on button "Archive" at bounding box center [560, 105] width 43 height 20
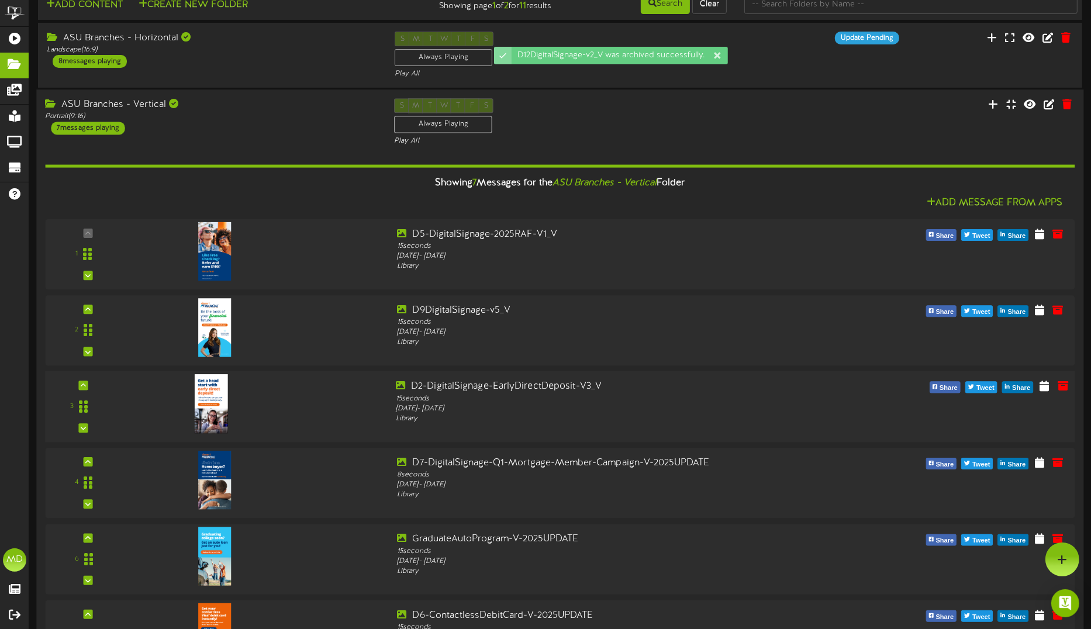
scroll to position [0, 0]
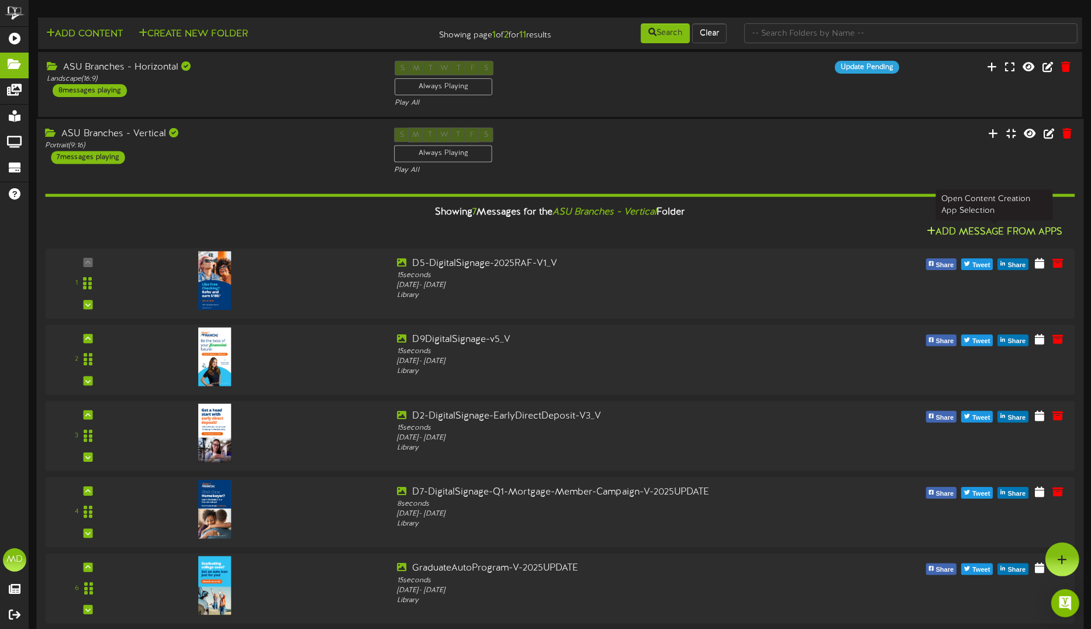
click at [967, 233] on button "Add Message From Apps" at bounding box center [994, 232] width 143 height 15
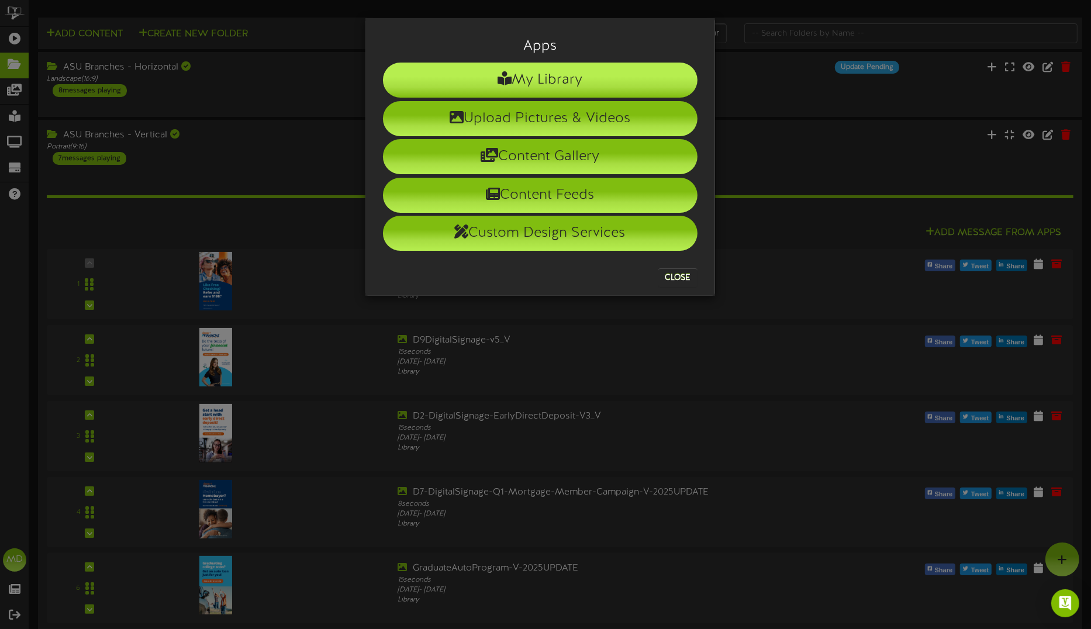
click at [617, 87] on li "My Library" at bounding box center [540, 80] width 314 height 35
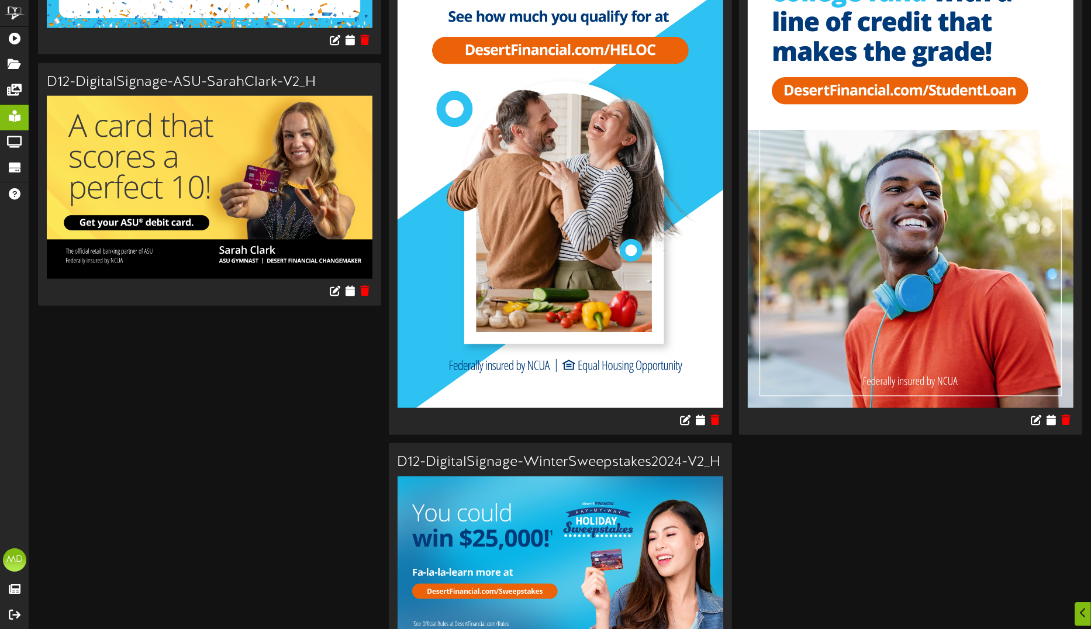
scroll to position [1169, 0]
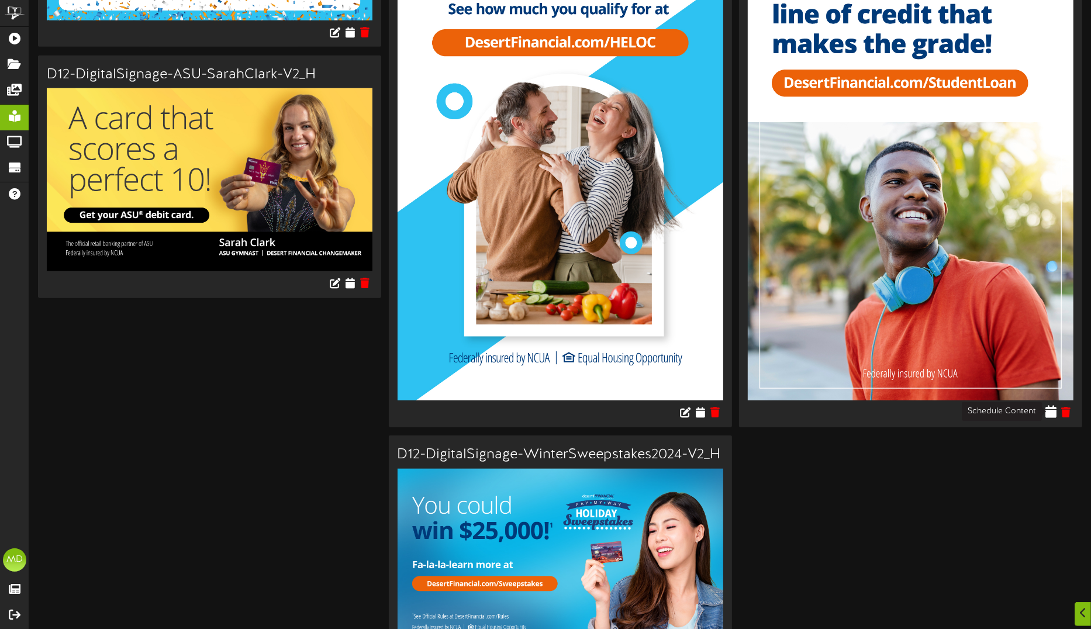
click at [1049, 410] on icon at bounding box center [1050, 412] width 11 height 13
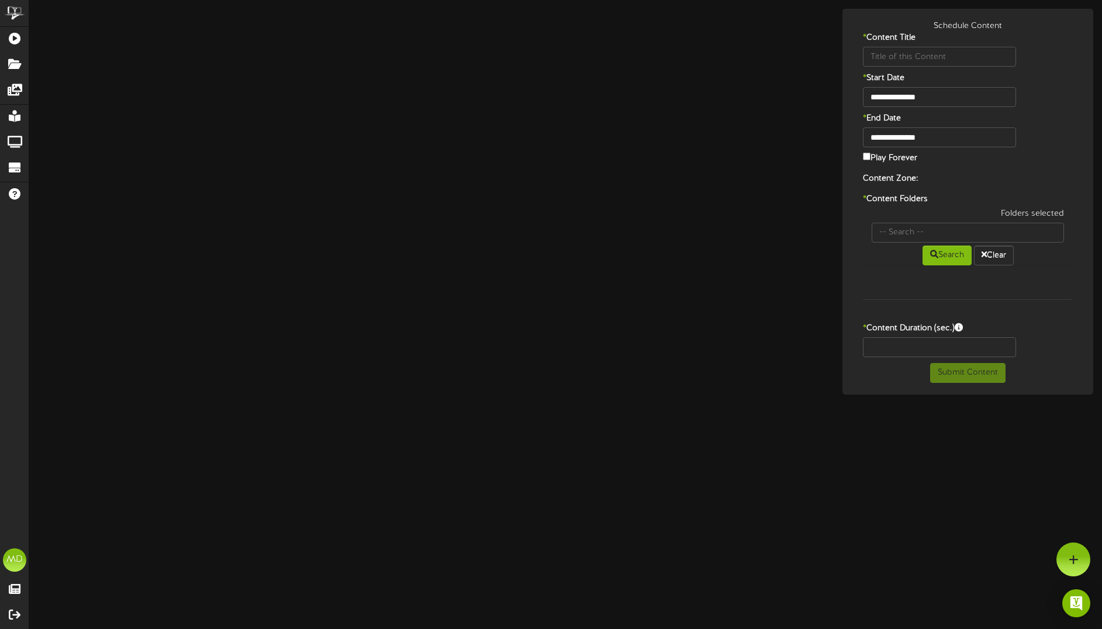
type input "D12DigitalSignage-V-2025UPDATEai"
type input "8"
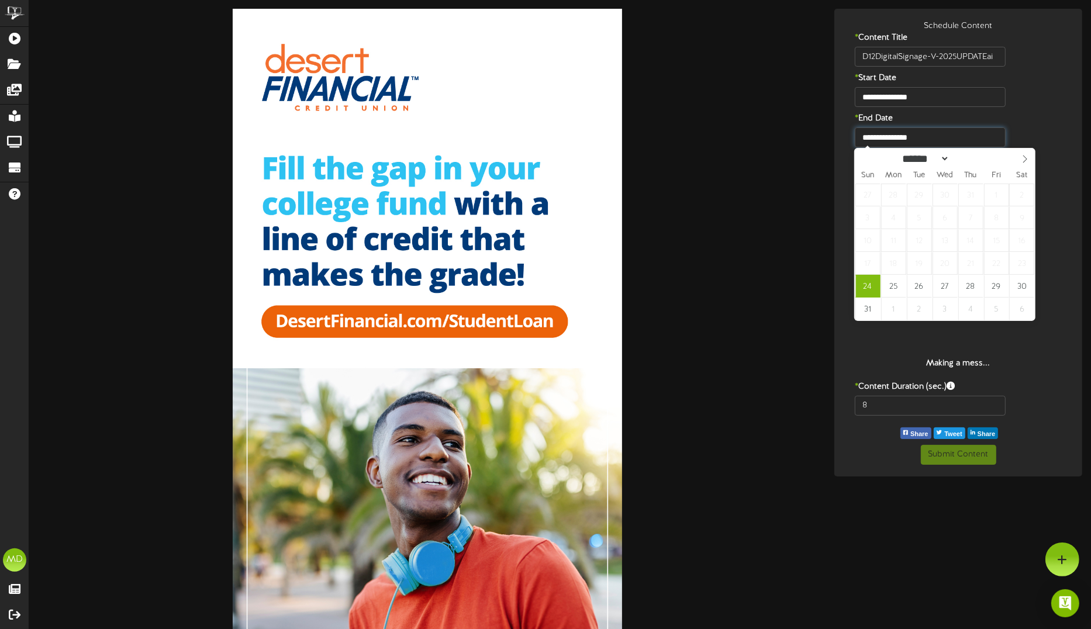
click at [898, 132] on input "**********" at bounding box center [930, 137] width 151 height 20
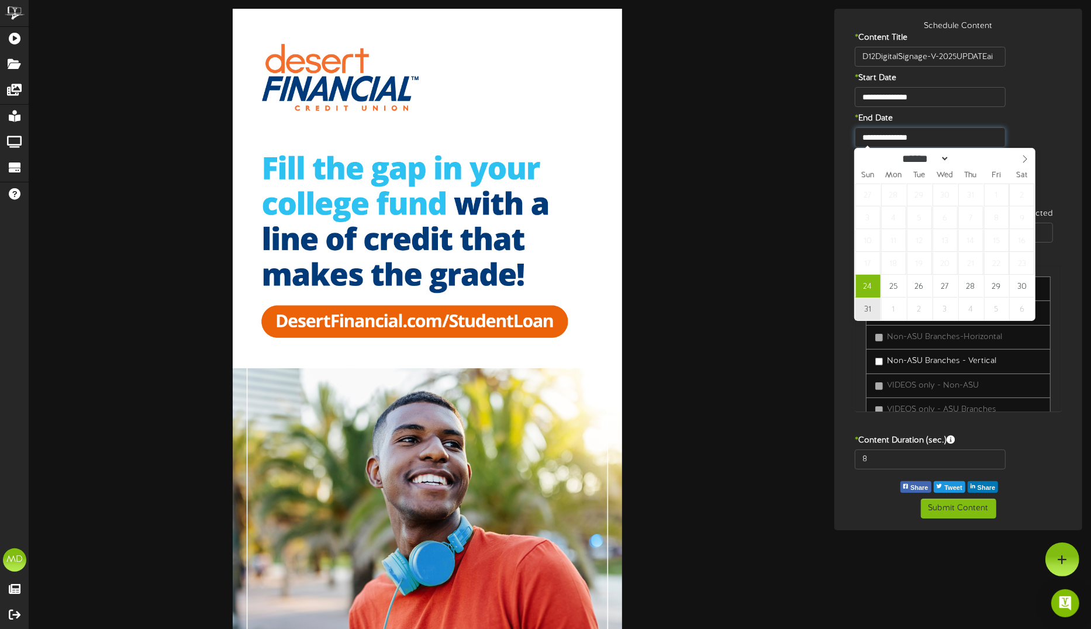
type input "**********"
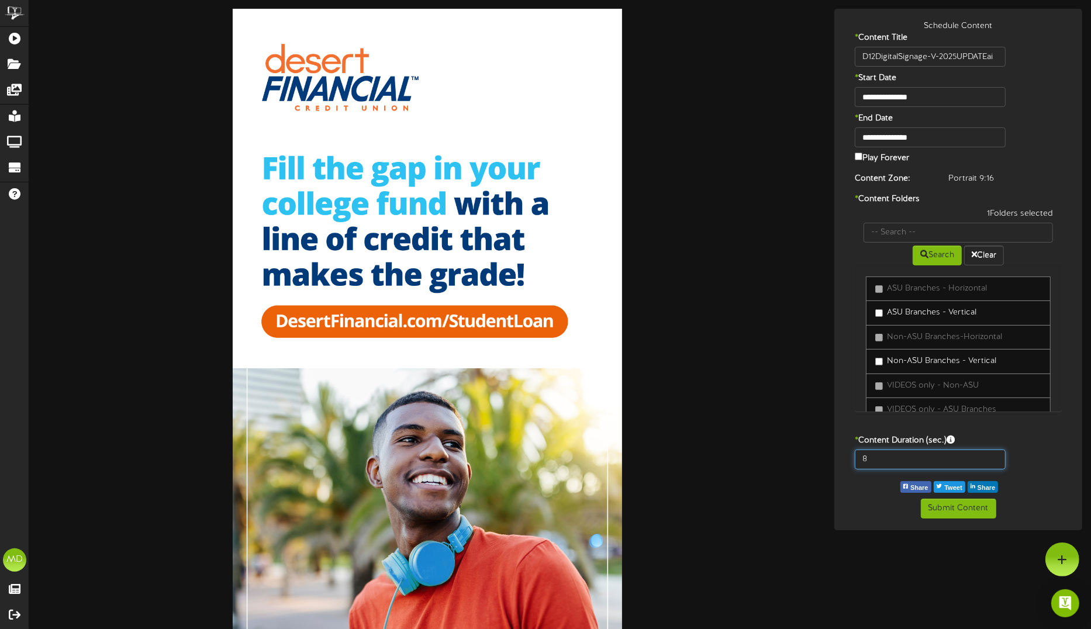
drag, startPoint x: 869, startPoint y: 458, endPoint x: 860, endPoint y: 456, distance: 8.9
click at [860, 456] on input "8" at bounding box center [930, 459] width 151 height 20
type input "15"
click at [974, 506] on button "Submit Content" at bounding box center [958, 509] width 75 height 20
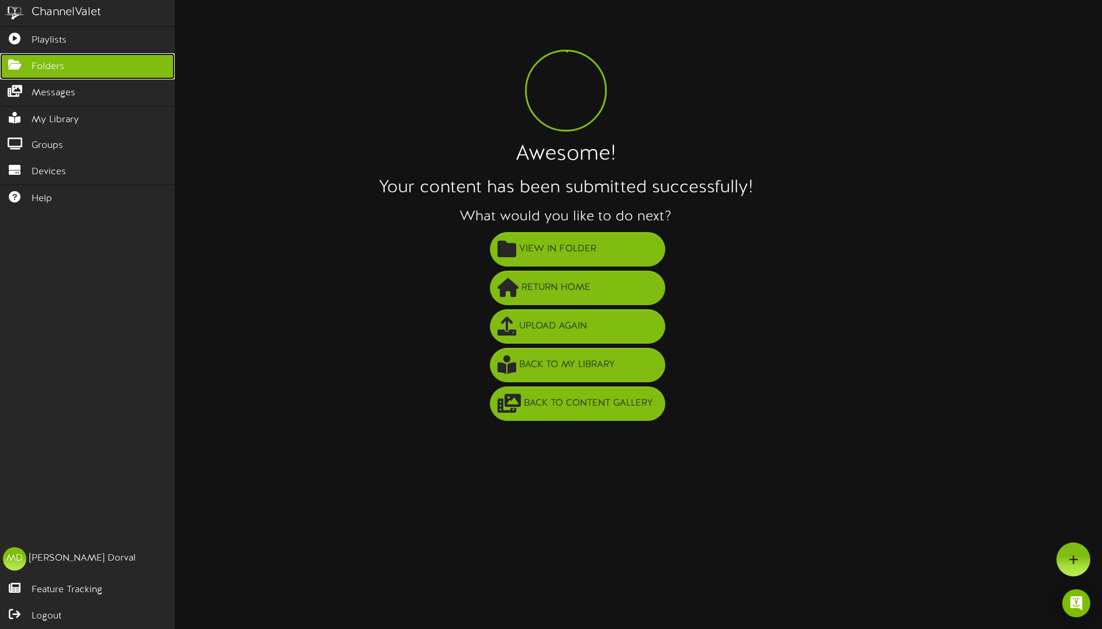
click at [16, 68] on icon at bounding box center [14, 63] width 29 height 9
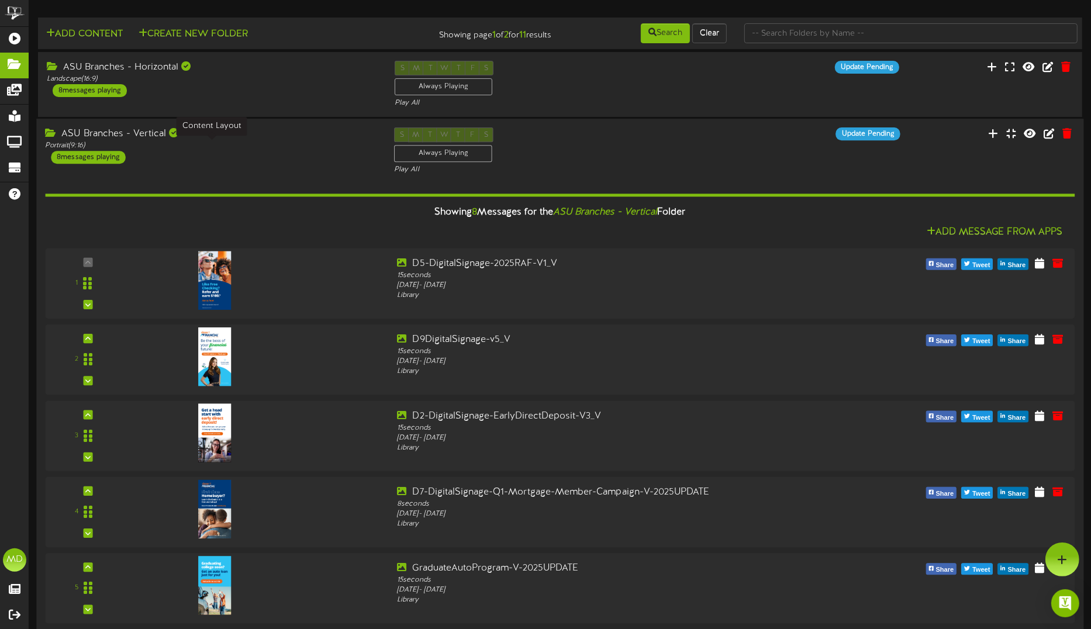
click at [296, 145] on div "Portrait ( 9:16 )" at bounding box center [210, 146] width 331 height 10
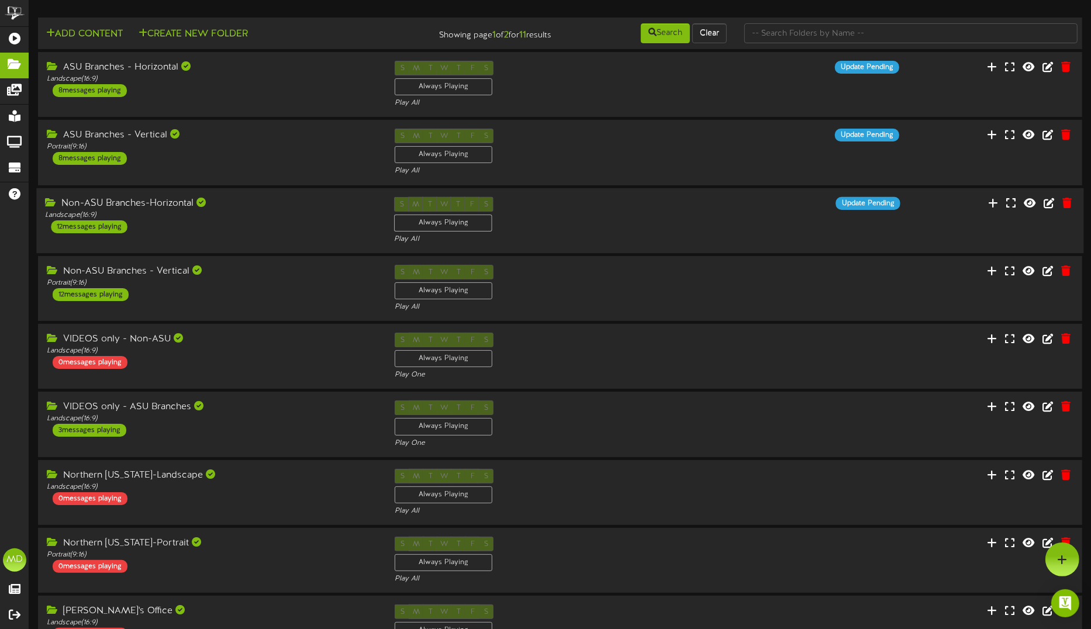
click at [290, 208] on div "Non-ASU Branches-Horizontal" at bounding box center [210, 202] width 331 height 13
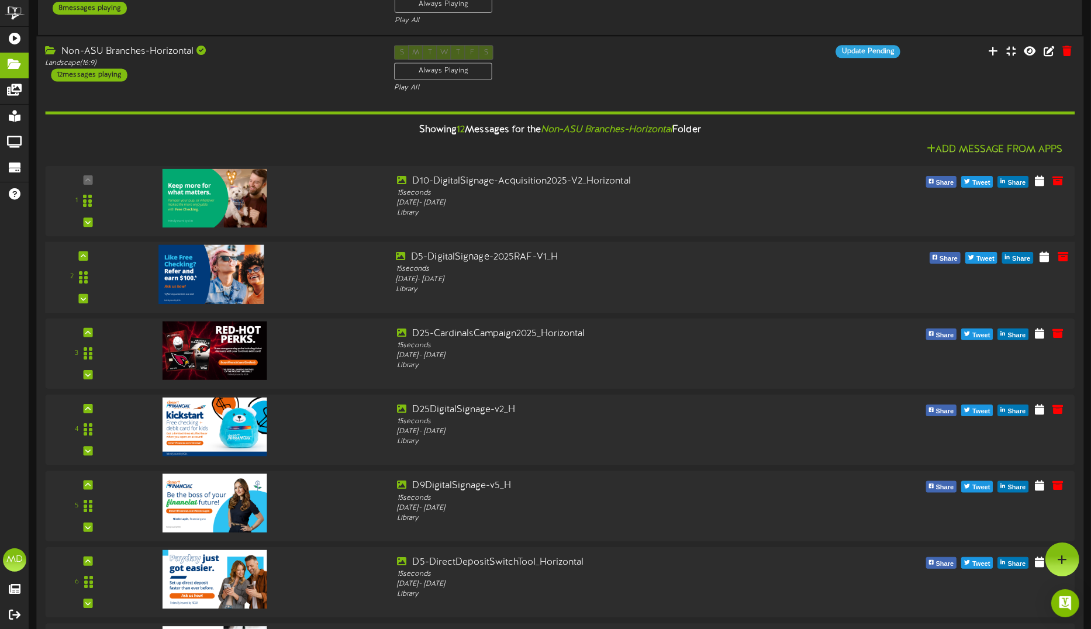
scroll to position [73, 0]
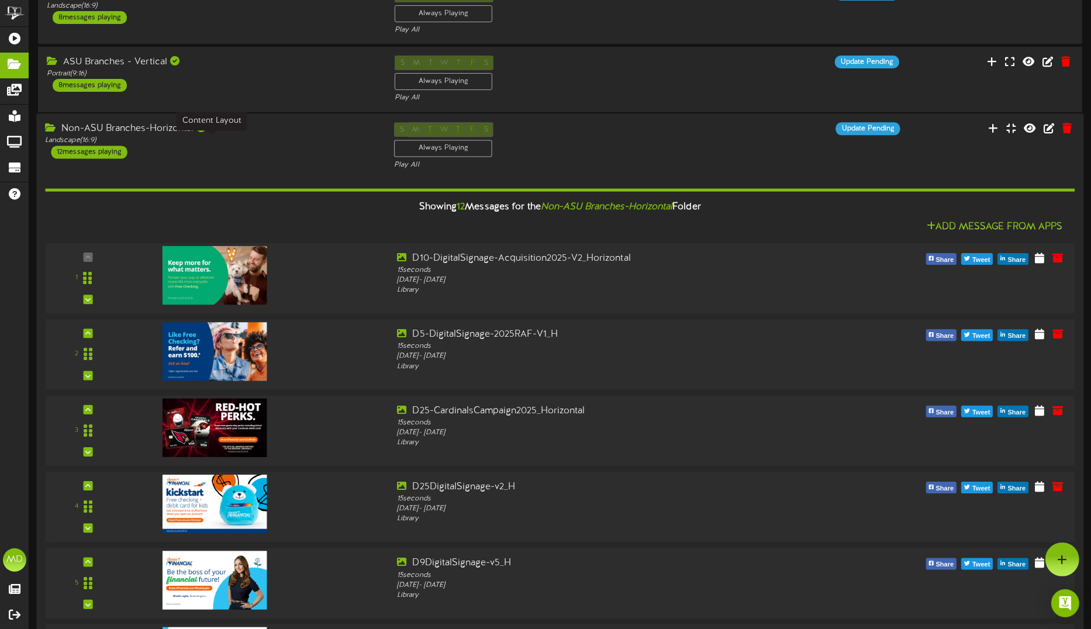
click at [316, 136] on div "Landscape ( 16:9 )" at bounding box center [210, 141] width 331 height 10
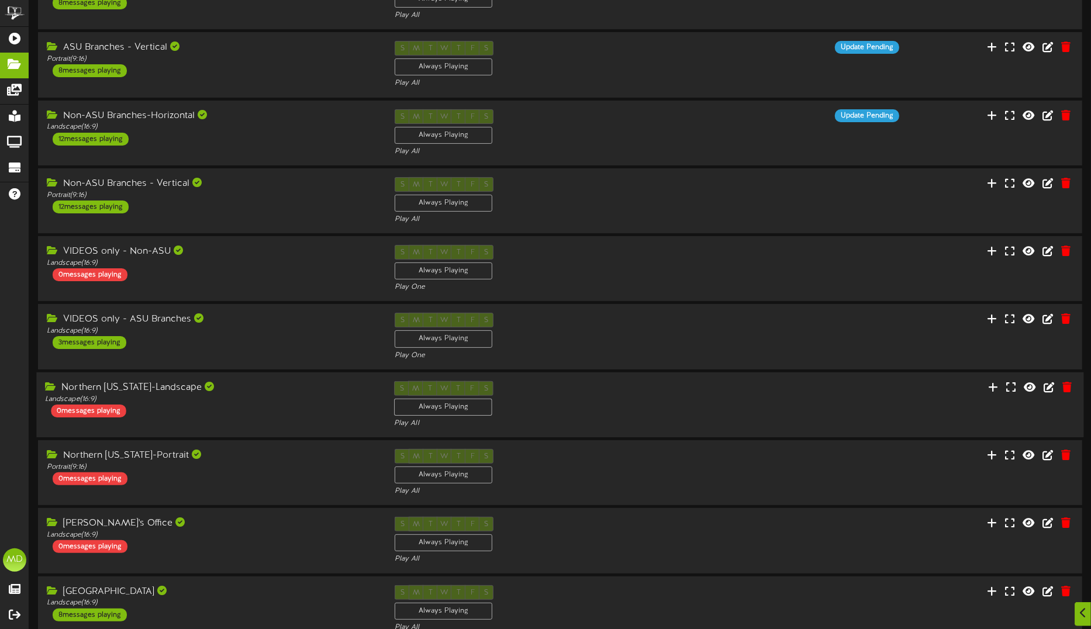
scroll to position [150, 0]
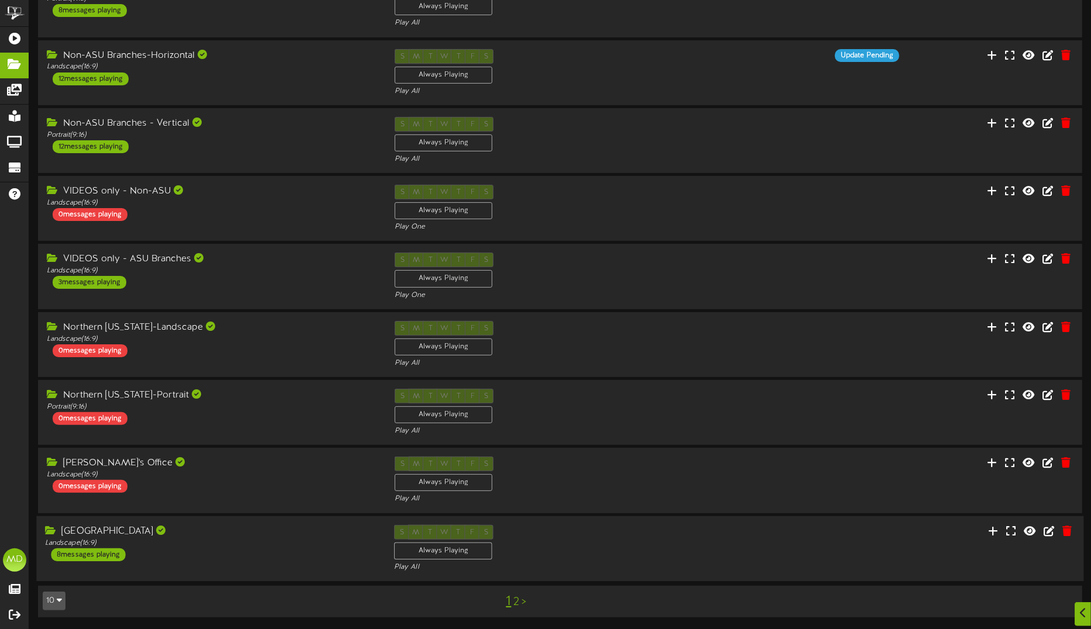
click at [270, 527] on div "[GEOGRAPHIC_DATA]" at bounding box center [210, 530] width 331 height 13
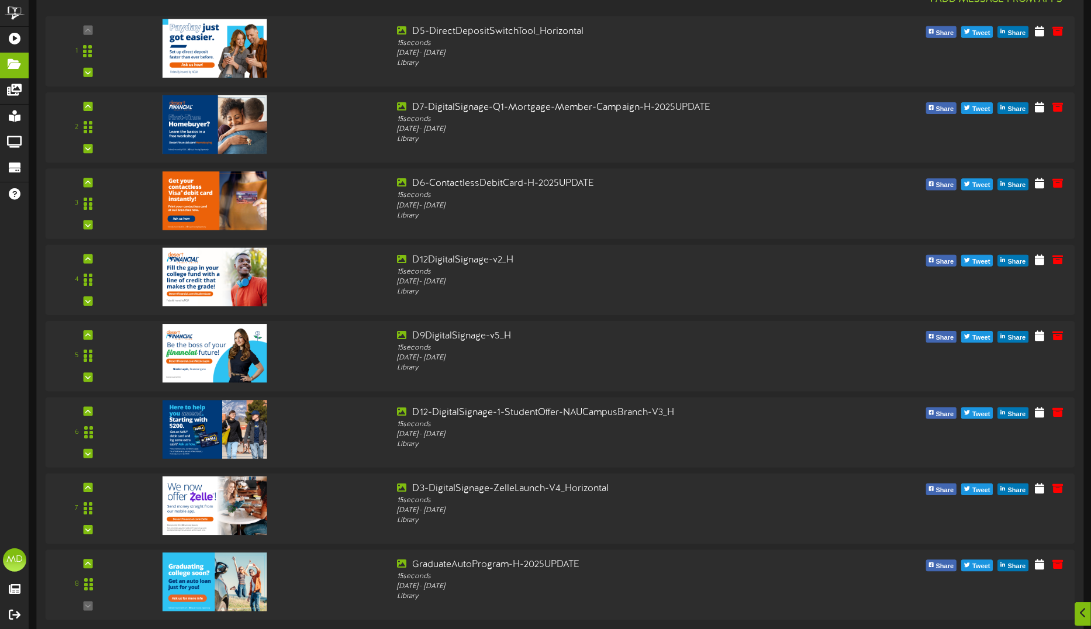
scroll to position [808, 0]
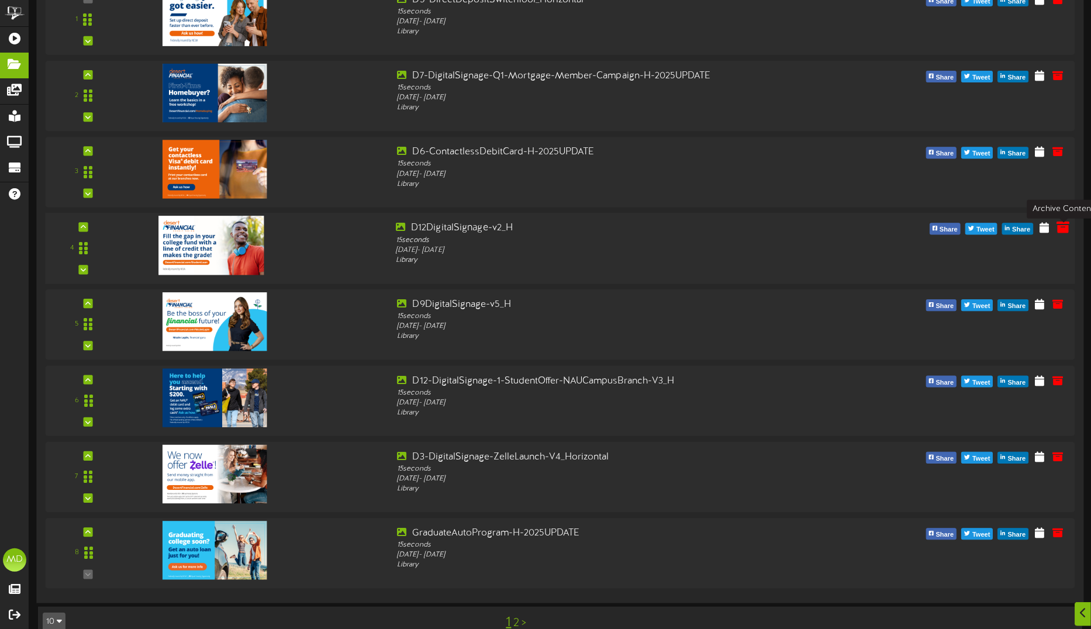
click at [1064, 231] on icon at bounding box center [1062, 227] width 13 height 13
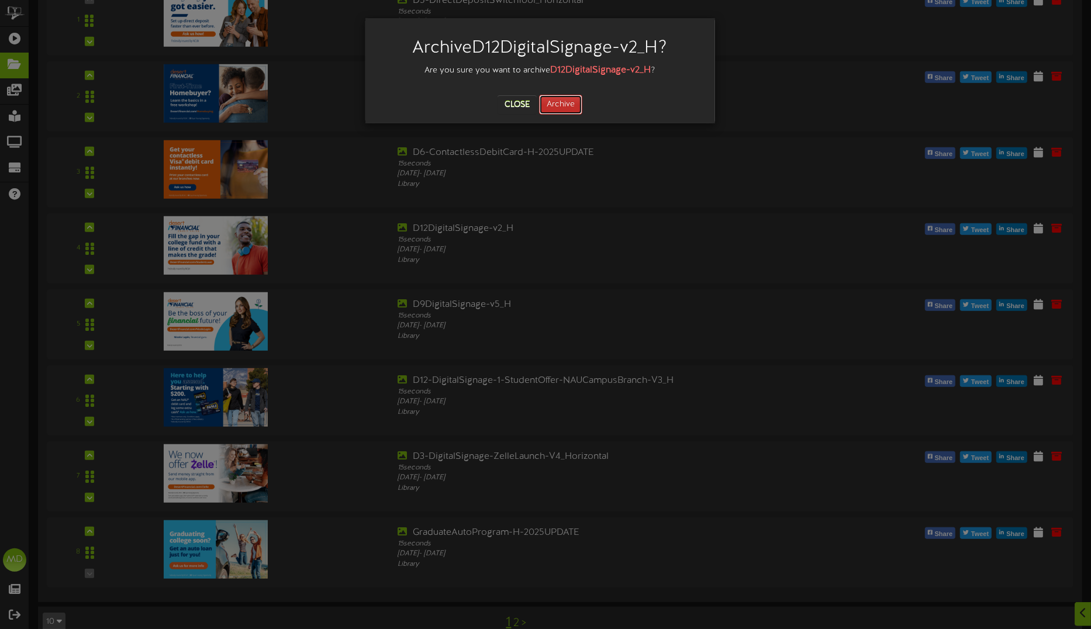
click at [570, 105] on button "Archive" at bounding box center [560, 105] width 43 height 20
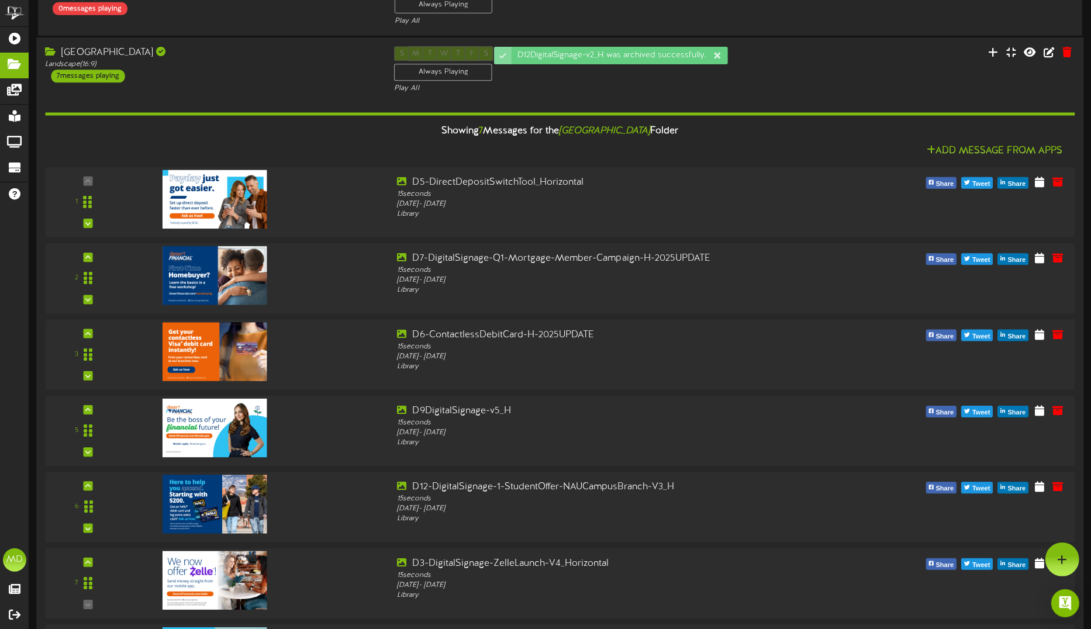
scroll to position [609, 0]
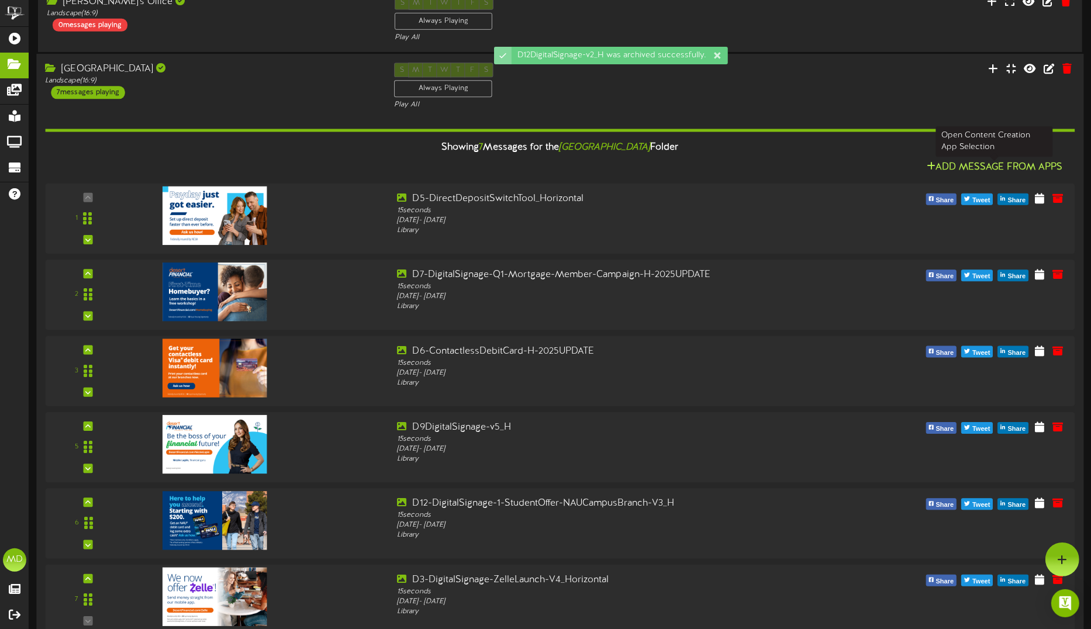
click at [983, 165] on button "Add Message From Apps" at bounding box center [994, 167] width 143 height 15
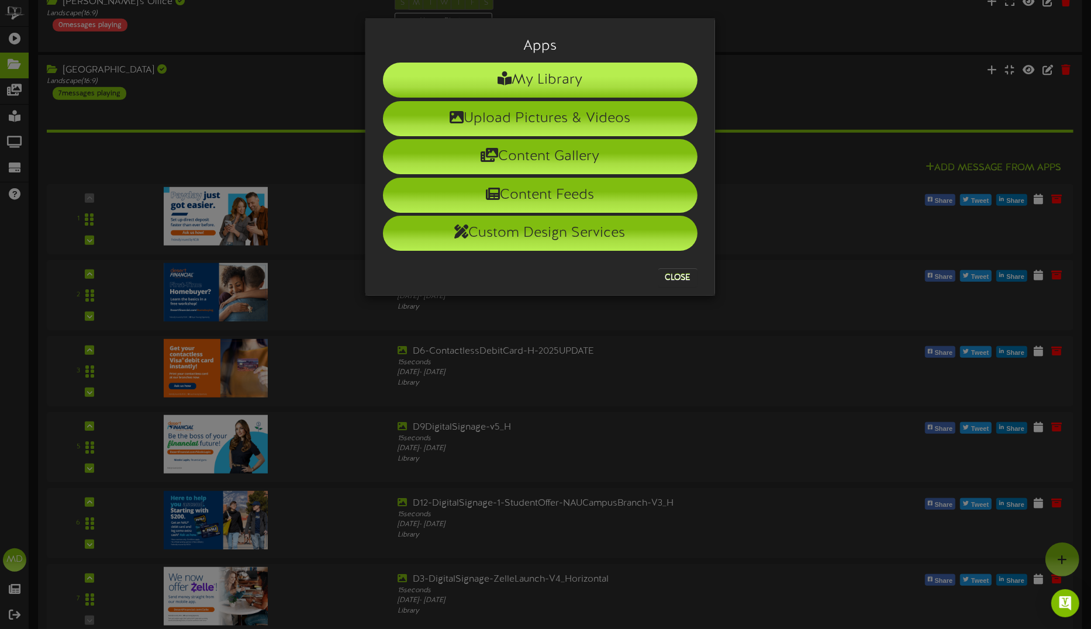
click at [573, 77] on li "My Library" at bounding box center [540, 80] width 314 height 35
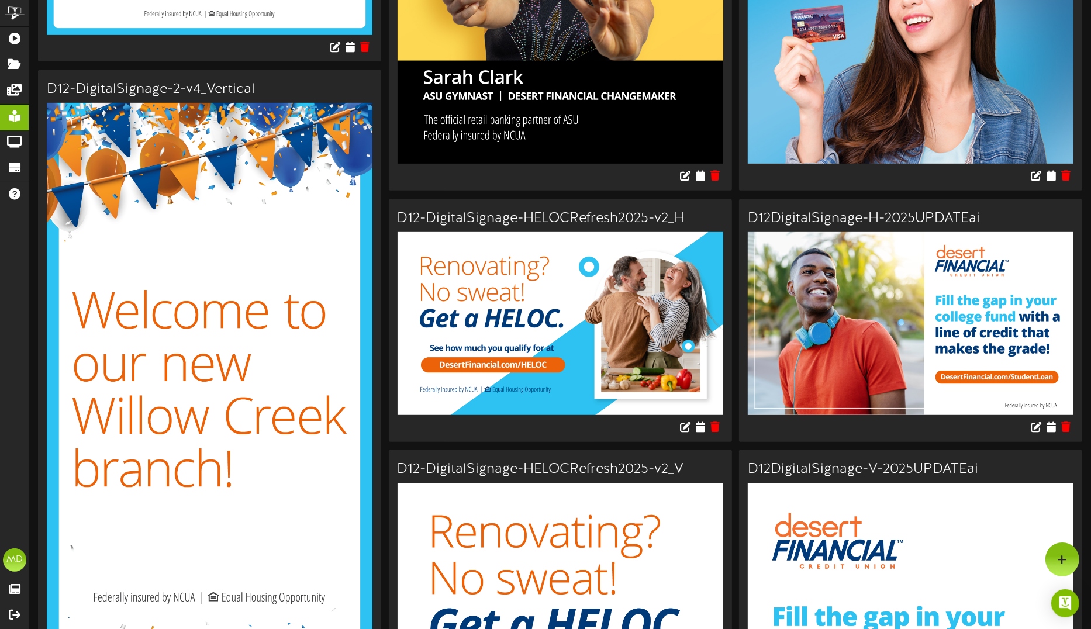
scroll to position [492, 0]
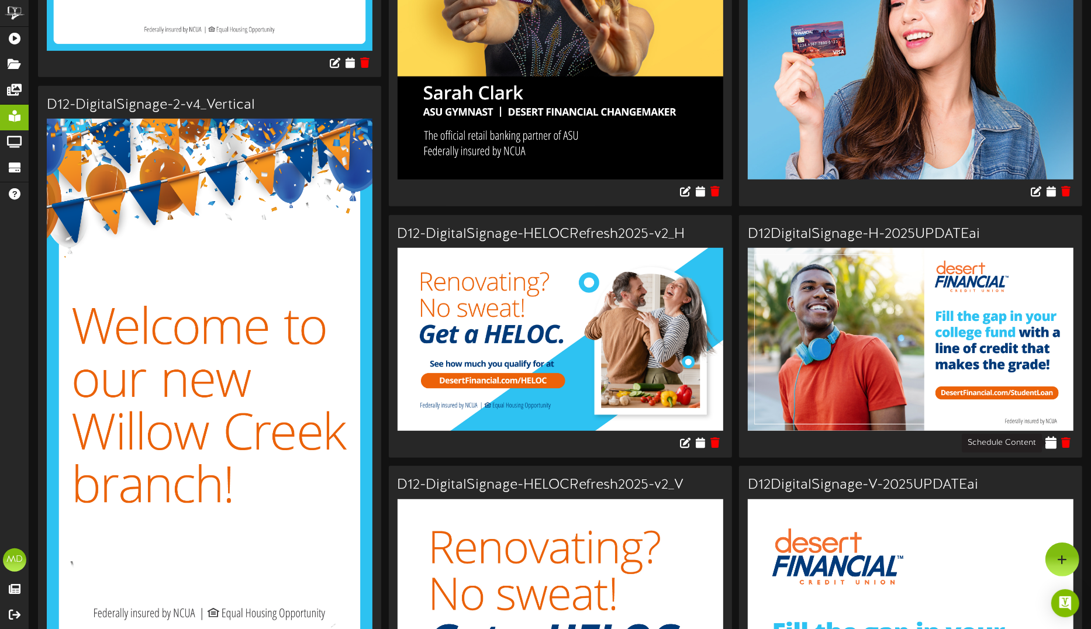
click at [1048, 439] on icon at bounding box center [1050, 442] width 11 height 13
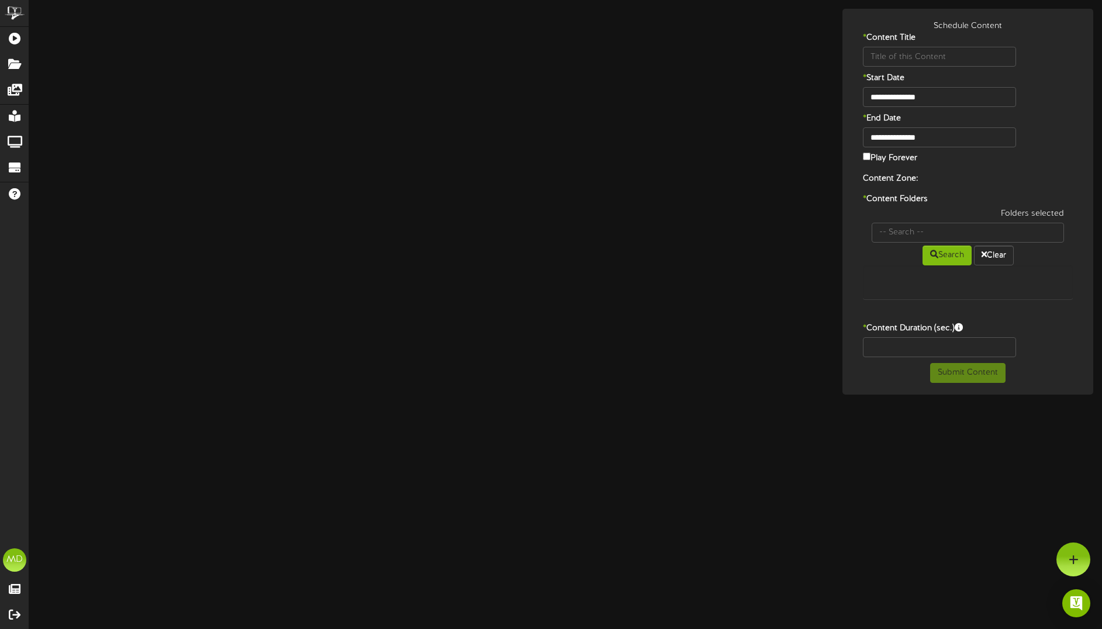
type input "D12DigitalSignage-H-2025UPDATEai"
type input "8"
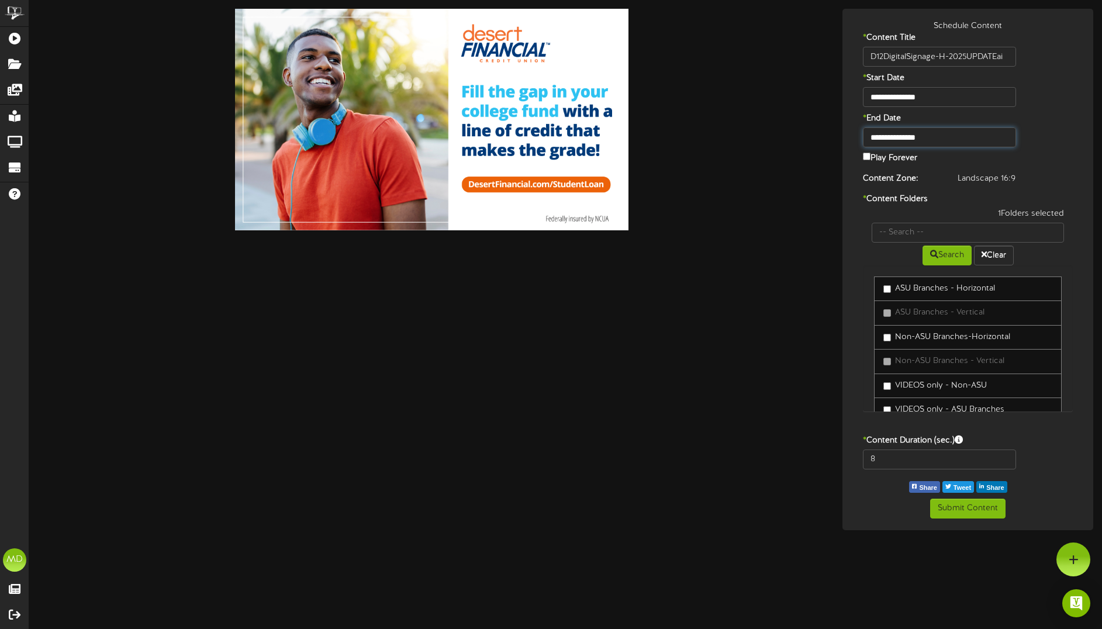
click at [912, 136] on input "**********" at bounding box center [939, 137] width 153 height 20
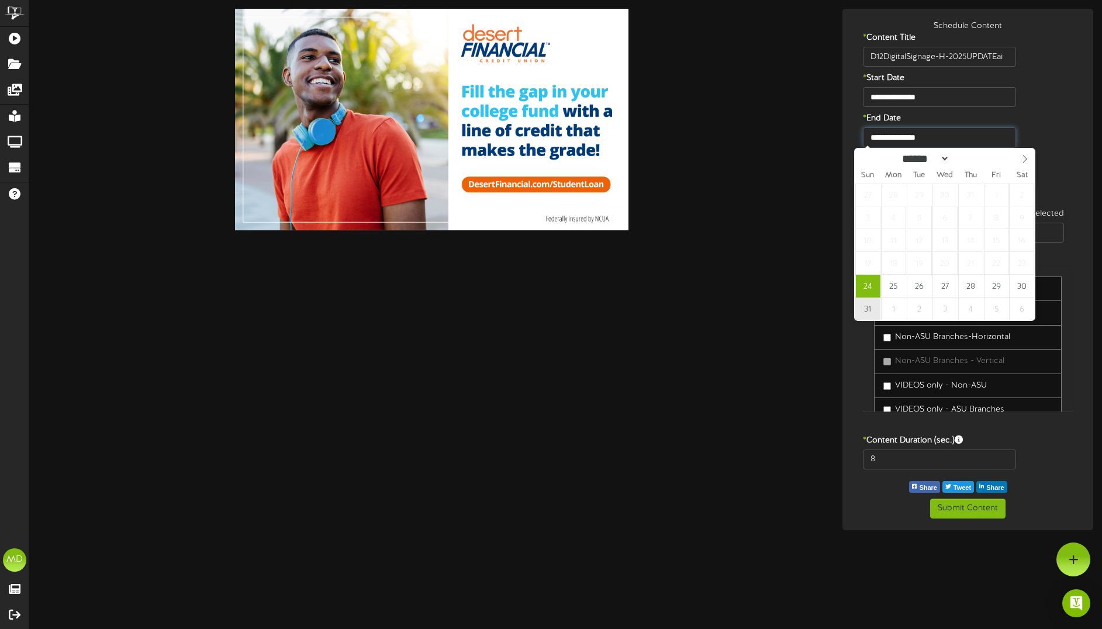
type input "**********"
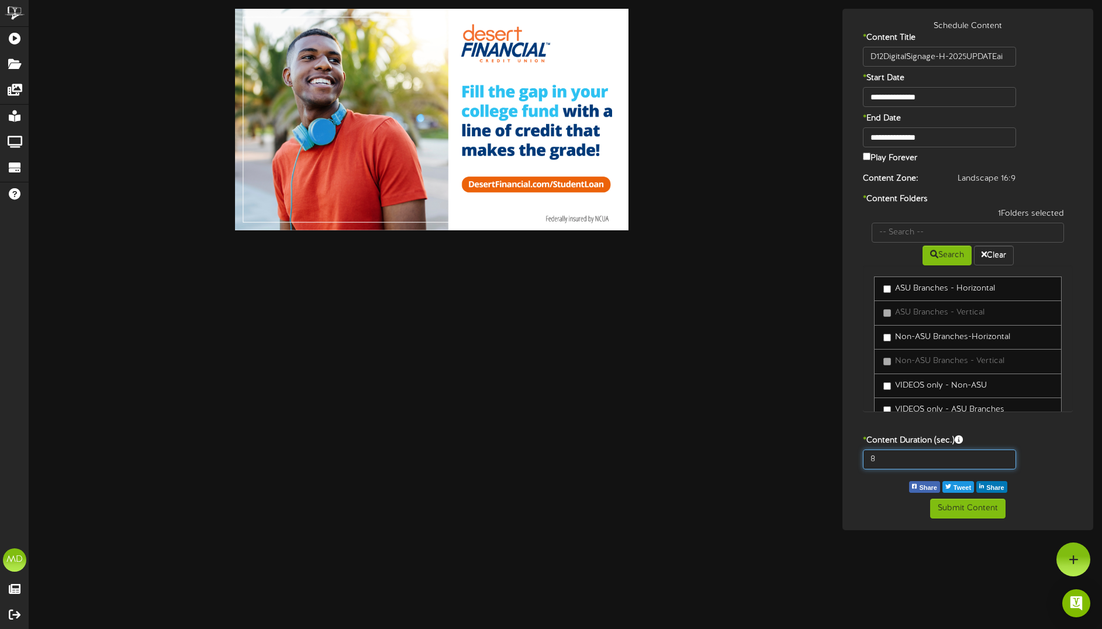
drag, startPoint x: 878, startPoint y: 456, endPoint x: 868, endPoint y: 459, distance: 10.4
click at [868, 459] on input "8" at bounding box center [939, 459] width 153 height 20
type input "15"
click at [964, 509] on button "Submit Content" at bounding box center [967, 509] width 75 height 20
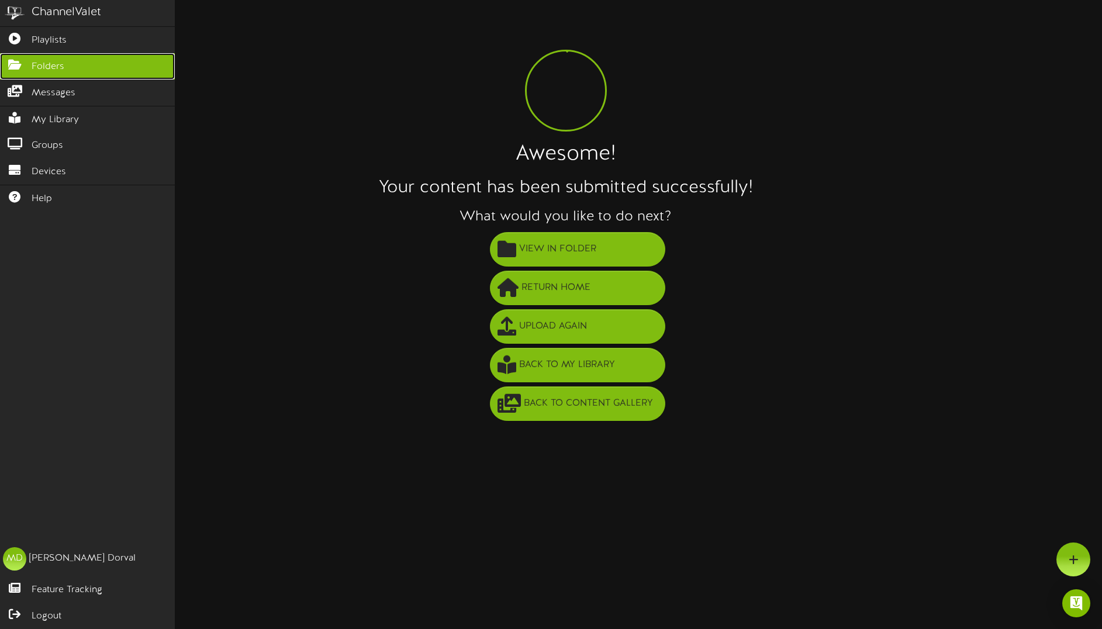
click at [54, 66] on span "Folders" at bounding box center [48, 66] width 33 height 13
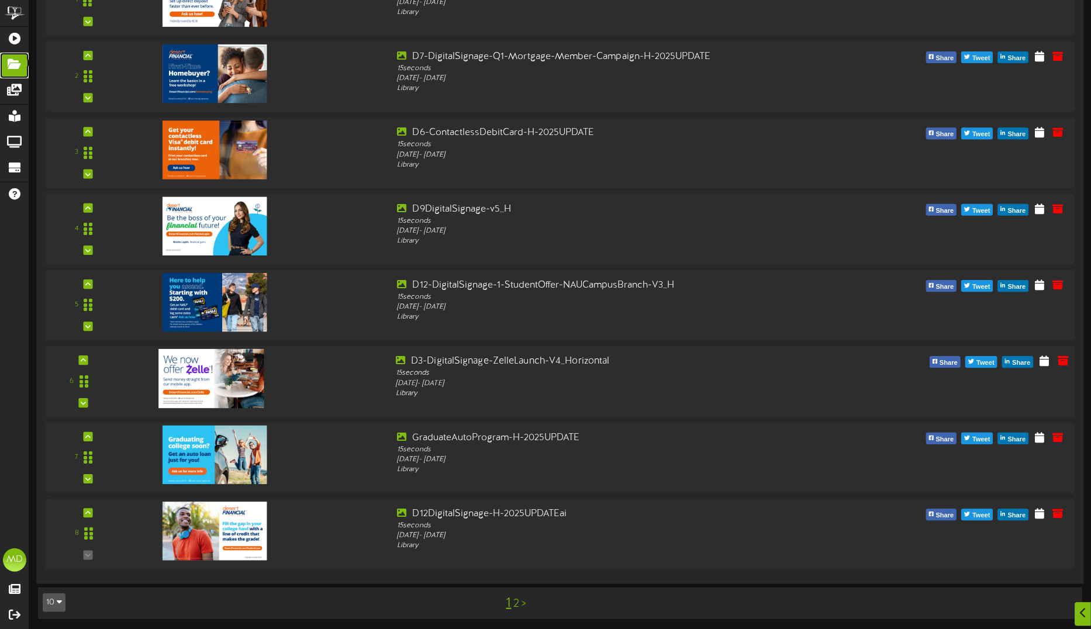
scroll to position [831, 0]
